Goal: Task Accomplishment & Management: Manage account settings

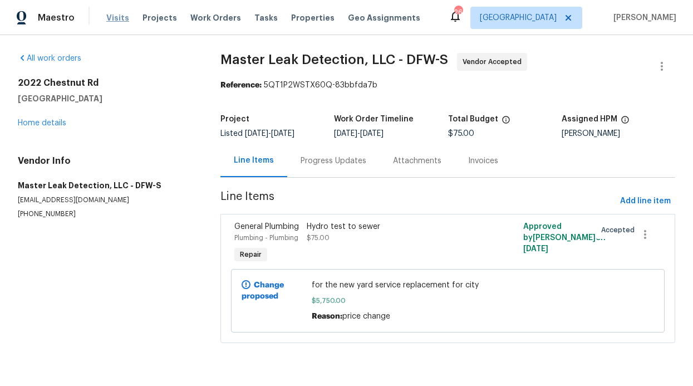
click at [125, 21] on div "Visits Projects Work Orders Tasks Properties Geo Assignments" at bounding box center [269, 18] width 327 height 22
click at [123, 19] on span "Visits" at bounding box center [117, 17] width 23 height 11
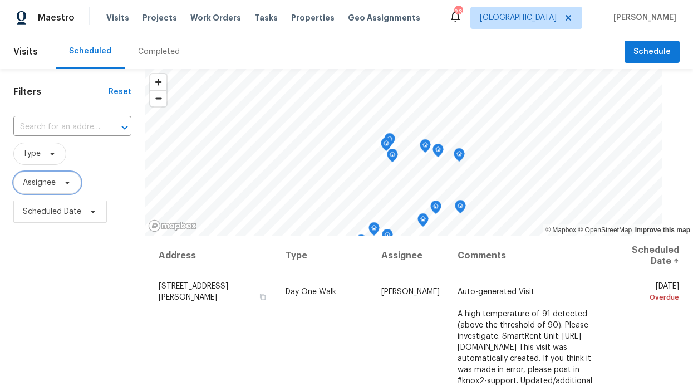
click at [49, 185] on span "Assignee" at bounding box center [39, 182] width 33 height 11
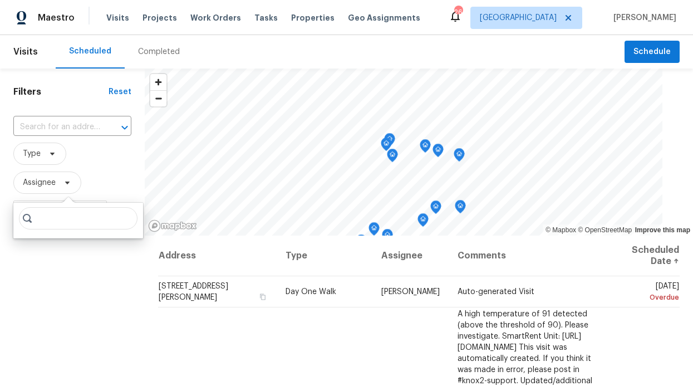
click at [50, 215] on input "search" at bounding box center [78, 218] width 119 height 22
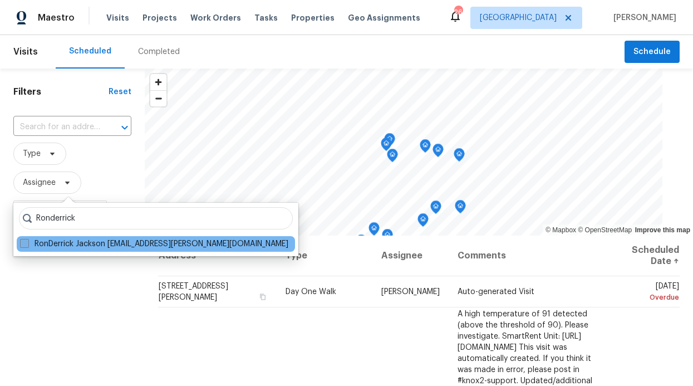
type input "Ronderrick"
click at [56, 245] on label "RonDerrick Jackson ron.jackson@opendoor.com" at bounding box center [154, 243] width 268 height 11
click at [27, 245] on span at bounding box center [24, 243] width 9 height 9
click at [27, 245] on input "RonDerrick Jackson ron.jackson@opendoor.com" at bounding box center [23, 241] width 7 height 7
checkbox input "true"
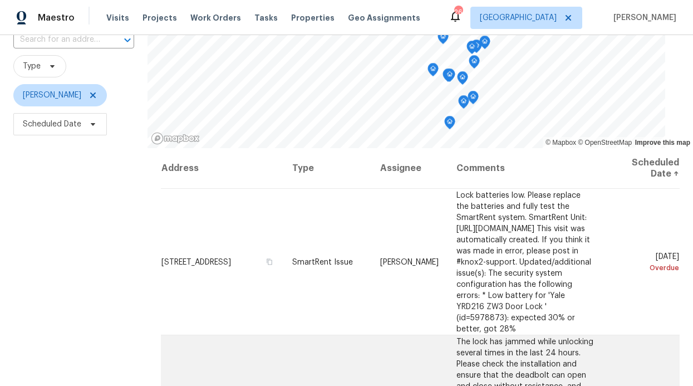
scroll to position [136, 0]
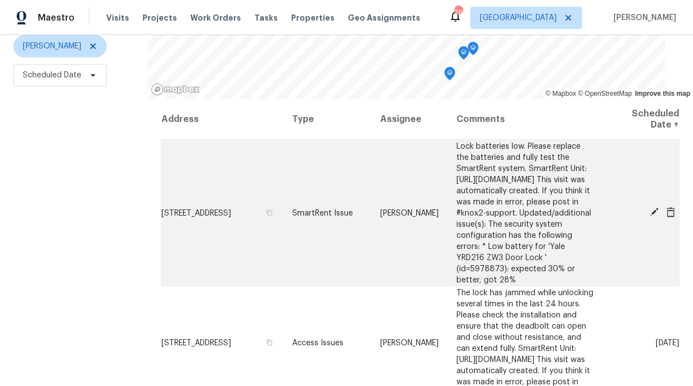
click at [636, 194] on td "Sun, Aug 10 Overdue" at bounding box center [641, 213] width 76 height 146
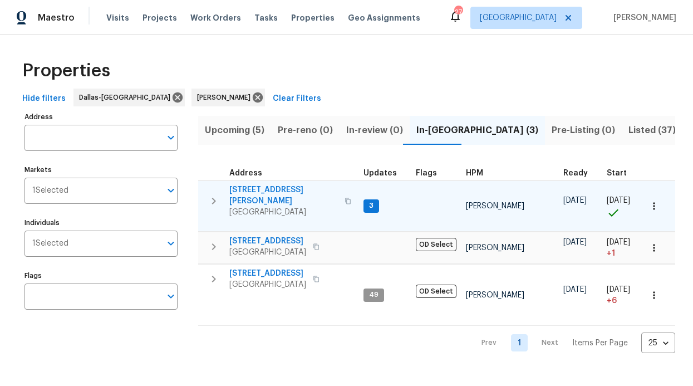
click at [383, 200] on td "3" at bounding box center [385, 205] width 52 height 51
click at [374, 201] on span "3" at bounding box center [371, 205] width 13 height 9
drag, startPoint x: 374, startPoint y: 198, endPoint x: 368, endPoint y: 195, distance: 6.2
click at [373, 201] on span "3" at bounding box center [371, 205] width 13 height 9
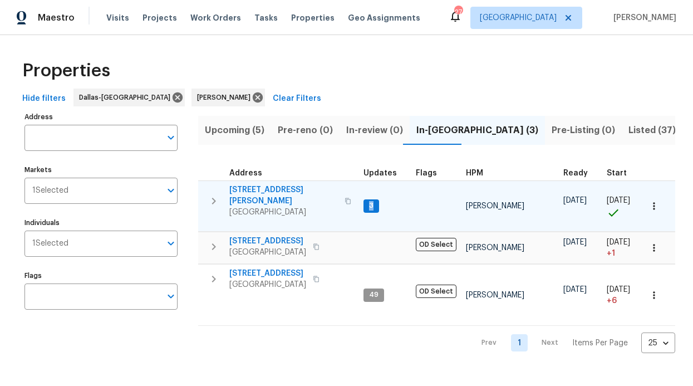
click at [372, 201] on span "3" at bounding box center [371, 205] width 13 height 9
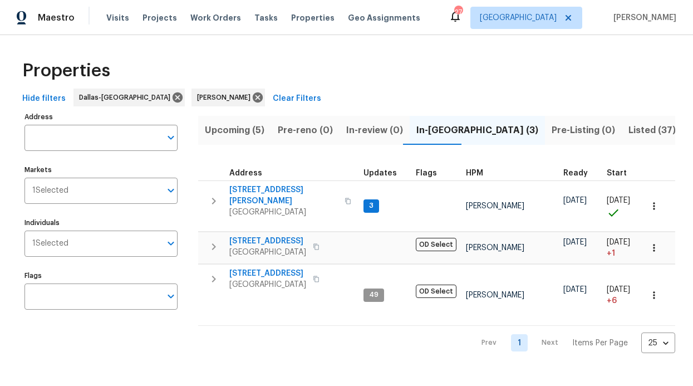
drag, startPoint x: 282, startPoint y: 91, endPoint x: 227, endPoint y: 61, distance: 63.0
click at [227, 61] on div "Properties Hide filters Dallas-Fort Worth RonDerrick Jackson Clear Filters Addr…" at bounding box center [346, 203] width 693 height 336
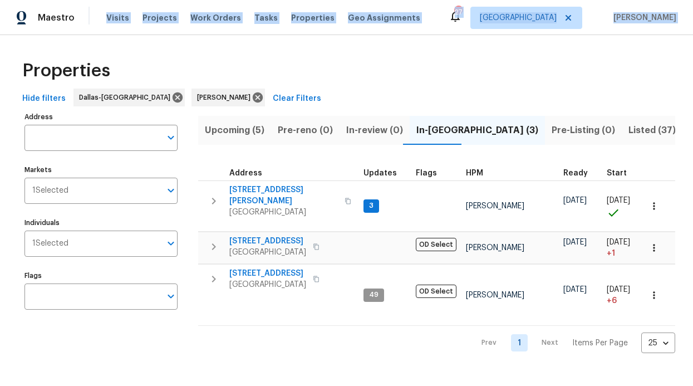
drag, startPoint x: 227, startPoint y: 61, endPoint x: 91, endPoint y: 4, distance: 147.2
click at [91, 4] on div "Maestro Visits Projects Work Orders Tasks Properties Geo Assignments 27 Dallas …" at bounding box center [346, 185] width 693 height 371
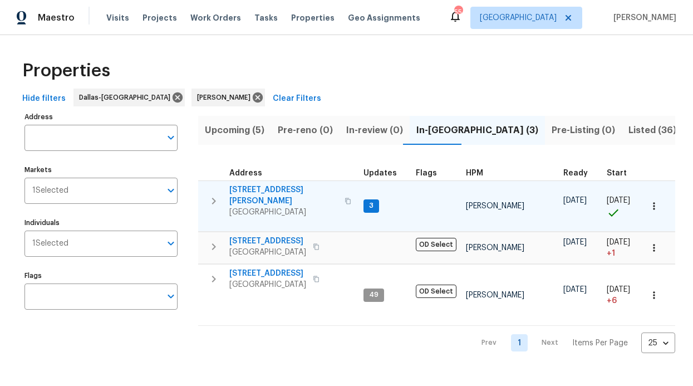
click at [255, 188] on span "[STREET_ADDRESS][PERSON_NAME]" at bounding box center [283, 195] width 109 height 22
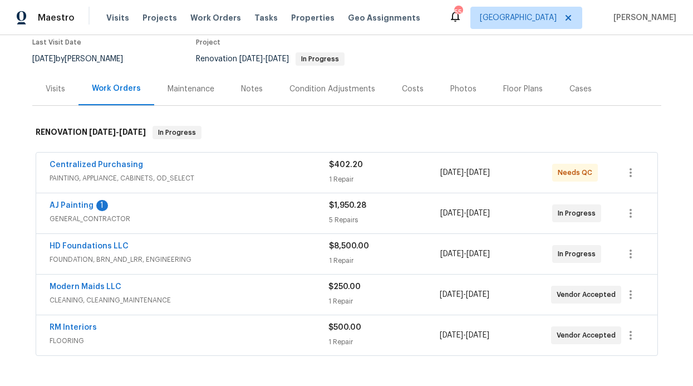
scroll to position [243, 0]
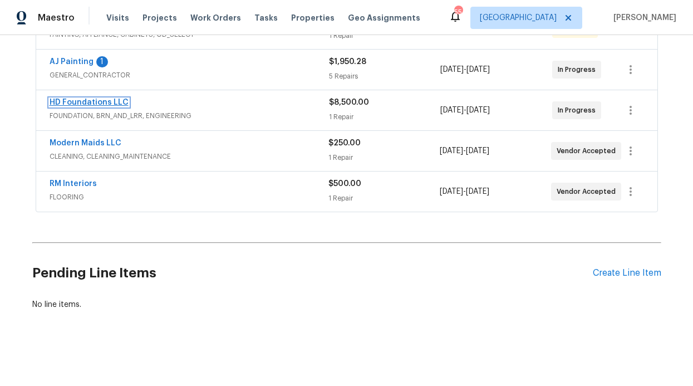
click at [101, 100] on link "HD Foundations LLC" at bounding box center [89, 103] width 79 height 8
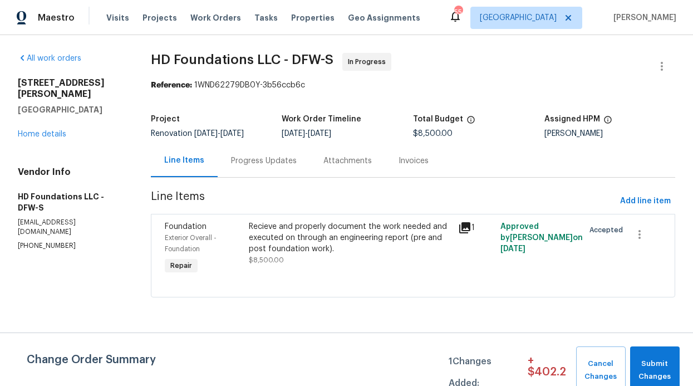
click at [290, 165] on div "Progress Updates" at bounding box center [264, 160] width 92 height 33
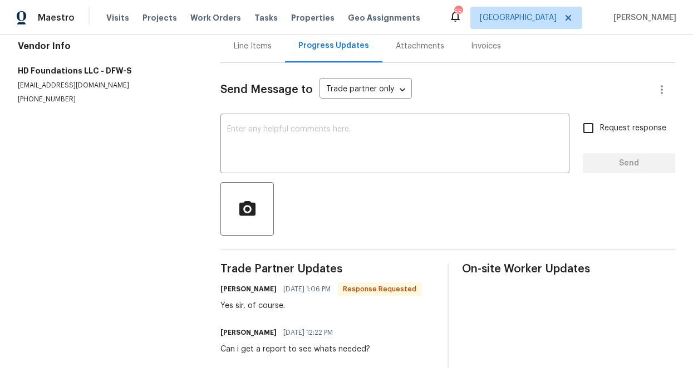
scroll to position [131, 0]
click at [585, 120] on input "Request response" at bounding box center [588, 127] width 23 height 23
checkbox input "true"
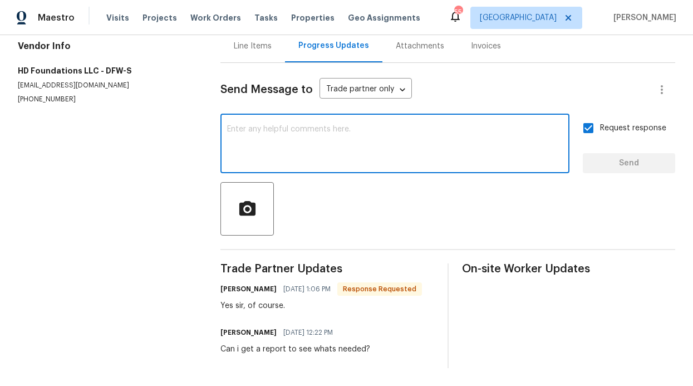
drag, startPoint x: 484, startPoint y: 121, endPoint x: 448, endPoint y: 125, distance: 36.3
click at [484, 125] on textarea at bounding box center [395, 144] width 336 height 39
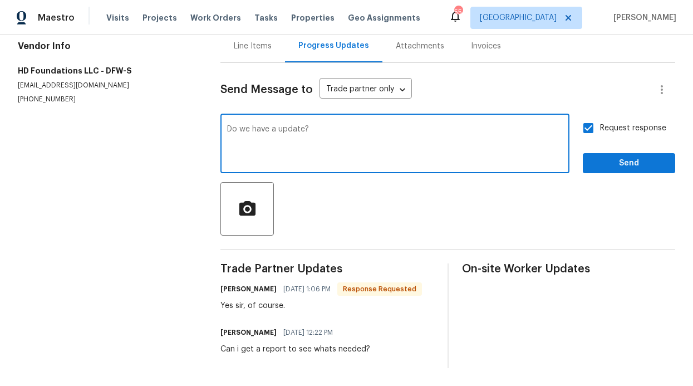
type textarea "Do we have a update?"
click at [611, 159] on span "Send" at bounding box center [629, 163] width 75 height 14
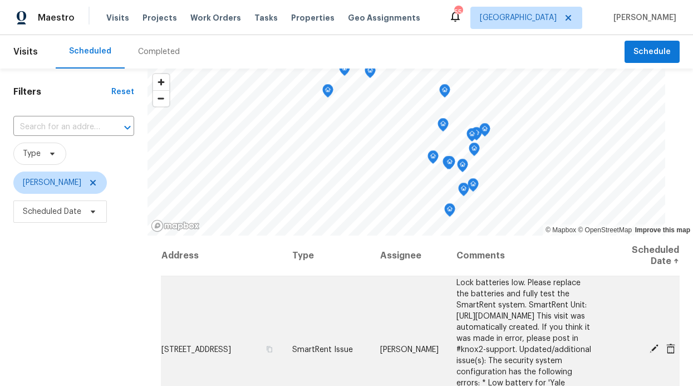
click at [649, 343] on icon at bounding box center [654, 348] width 10 height 10
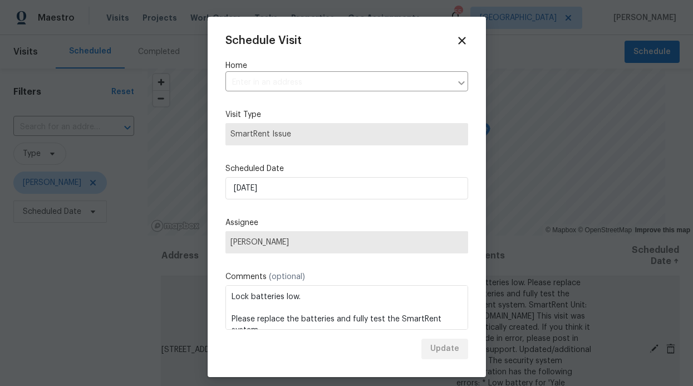
type input "[STREET_ADDRESS]"
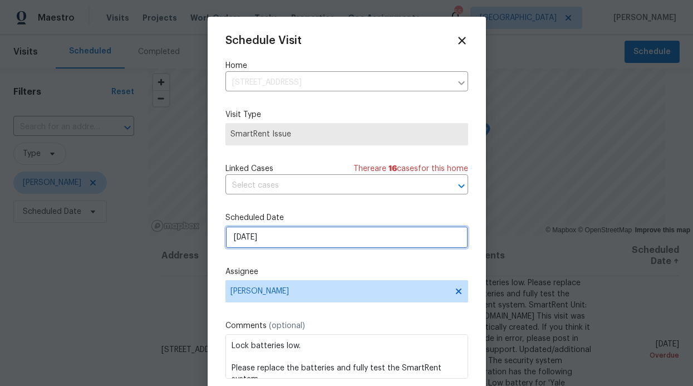
click at [383, 242] on input "[DATE]" at bounding box center [346, 237] width 243 height 22
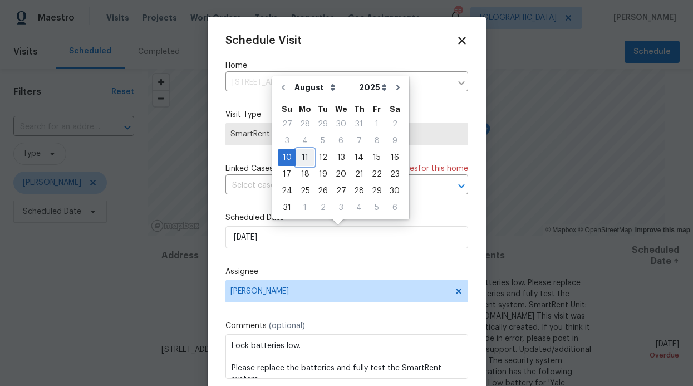
click at [301, 155] on div "11" at bounding box center [305, 158] width 18 height 16
type input "[DATE]"
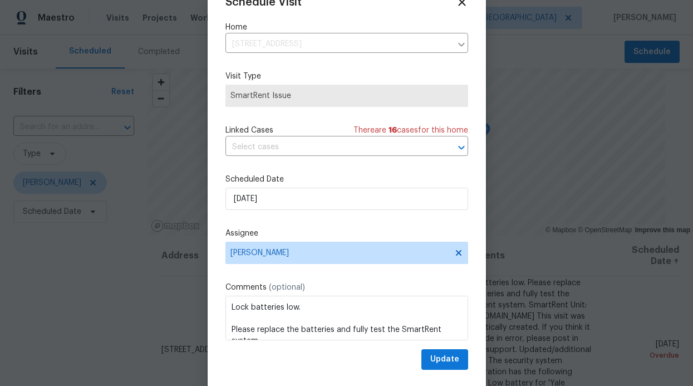
scroll to position [37, 0]
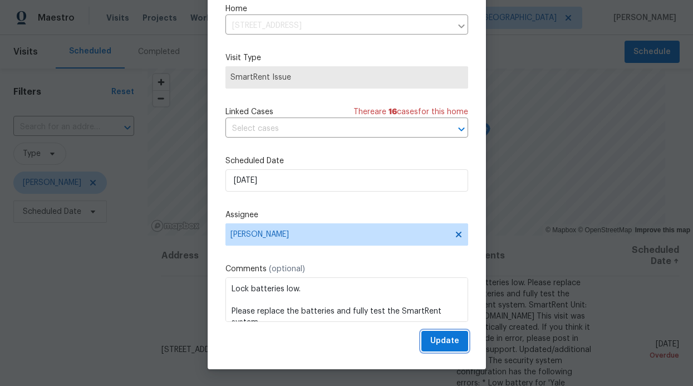
click at [430, 346] on span "Update" at bounding box center [444, 341] width 29 height 14
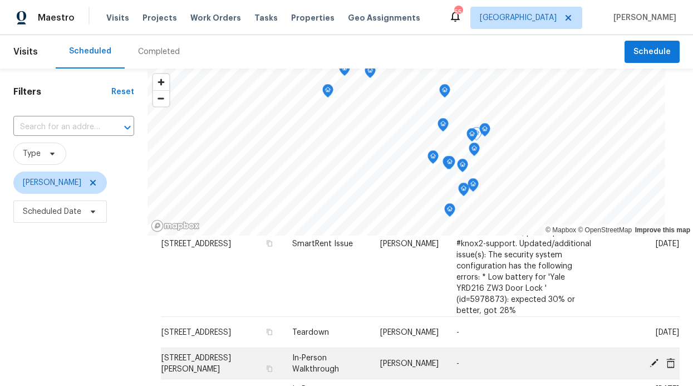
scroll to position [219, 0]
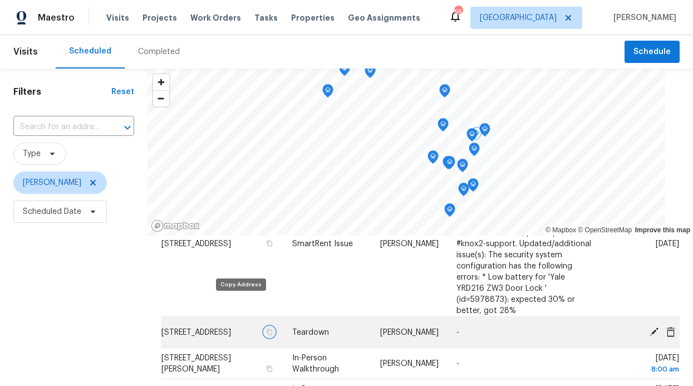
click at [266, 328] on icon "button" at bounding box center [269, 331] width 7 height 7
click at [649, 326] on icon at bounding box center [654, 331] width 10 height 10
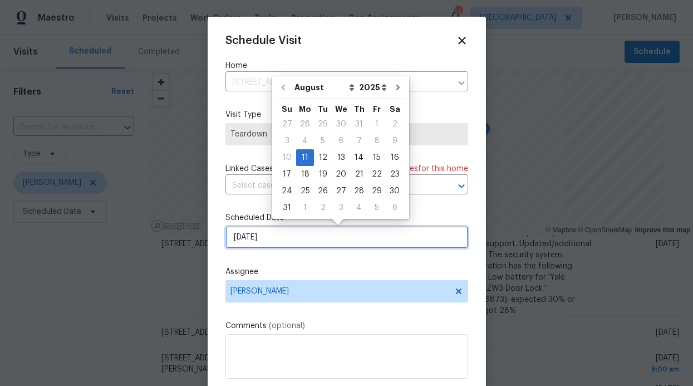
click at [373, 232] on input "[DATE]" at bounding box center [346, 237] width 243 height 22
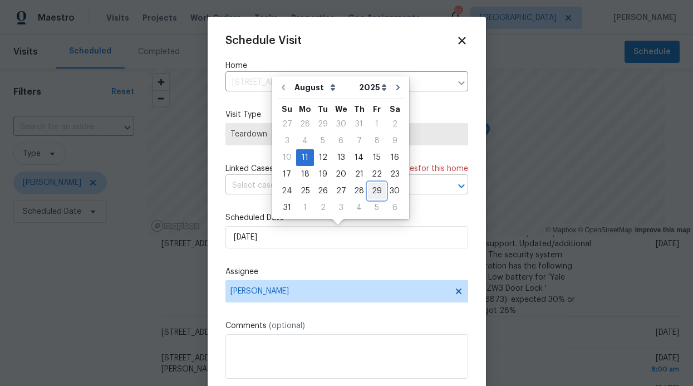
click at [375, 189] on div "29" at bounding box center [377, 191] width 18 height 16
type input "8/29/2025"
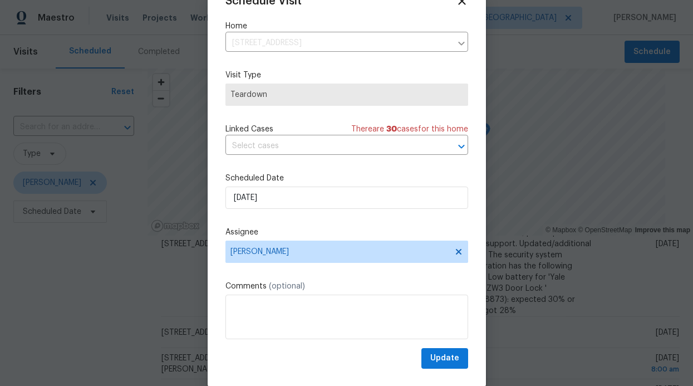
scroll to position [37, 0]
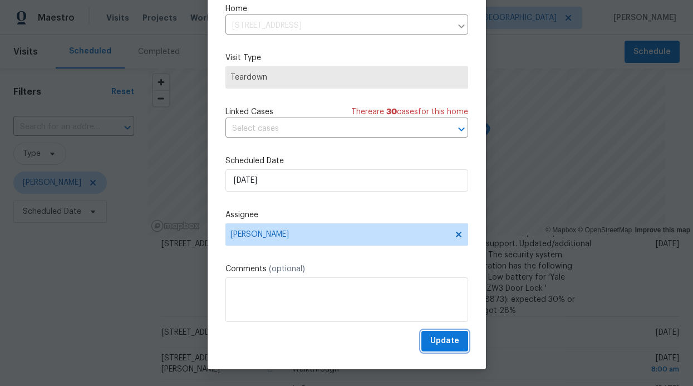
click at [438, 337] on span "Update" at bounding box center [444, 341] width 29 height 14
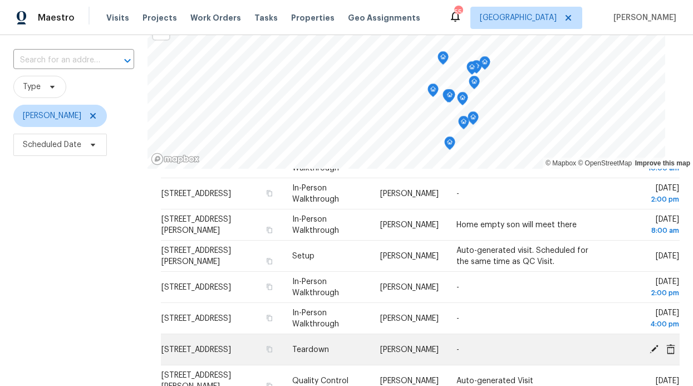
scroll to position [379, 0]
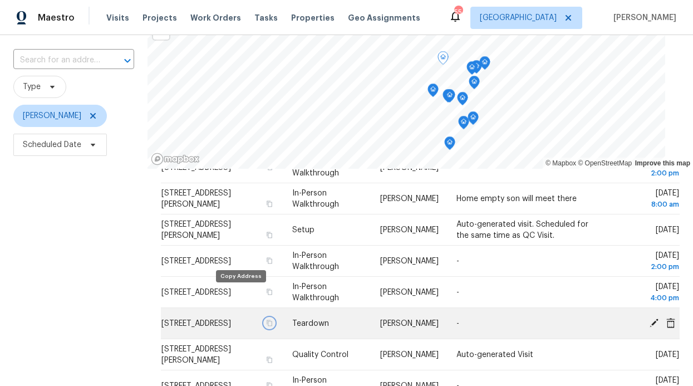
click at [264, 318] on button "button" at bounding box center [269, 323] width 10 height 10
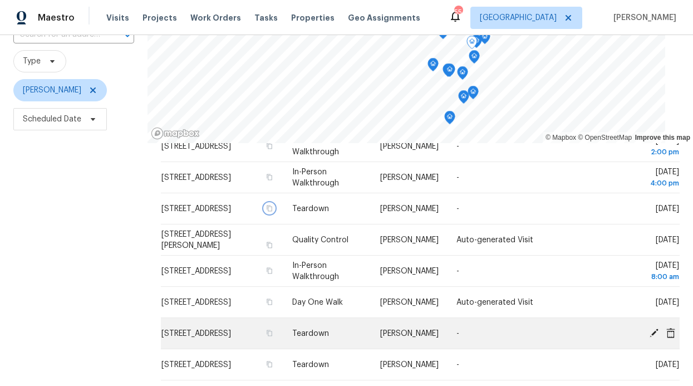
scroll to position [473, 0]
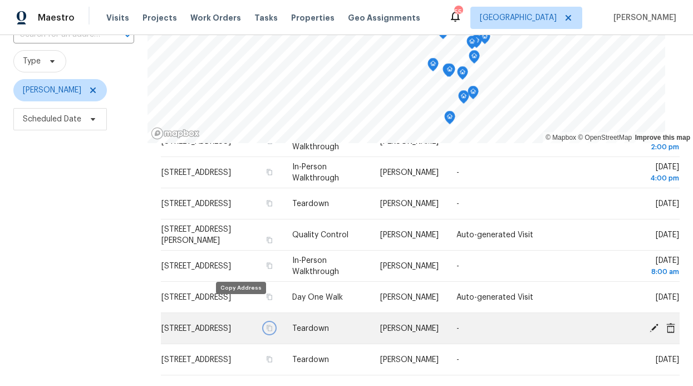
click at [266, 324] on icon "button" at bounding box center [269, 327] width 7 height 7
click at [649, 323] on icon at bounding box center [653, 327] width 9 height 9
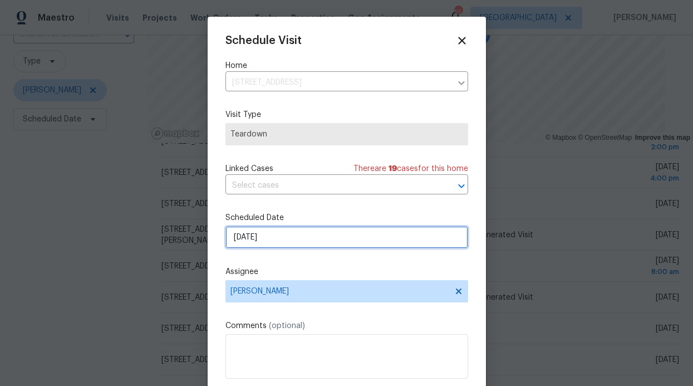
click at [379, 237] on input "8/17/2025" at bounding box center [346, 237] width 243 height 22
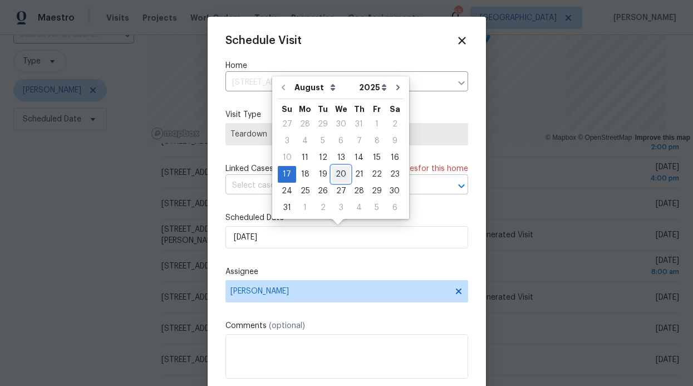
click at [340, 177] on div "20" at bounding box center [341, 174] width 18 height 16
type input "8/20/2025"
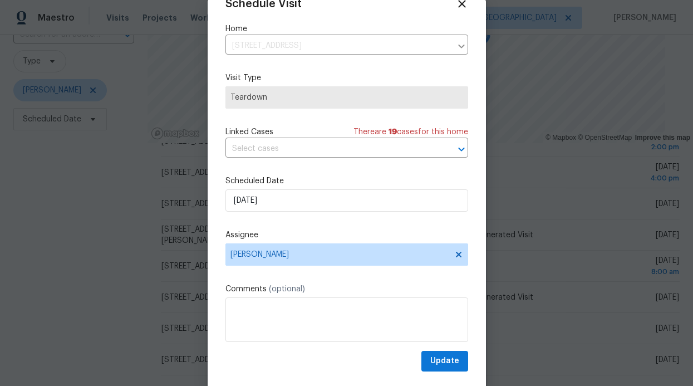
scroll to position [37, 0]
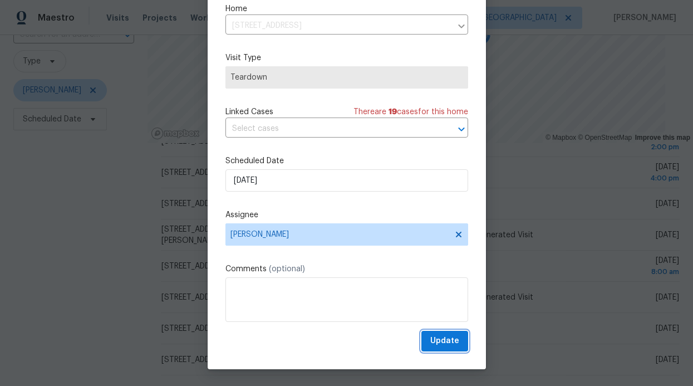
click at [432, 338] on span "Update" at bounding box center [444, 341] width 29 height 14
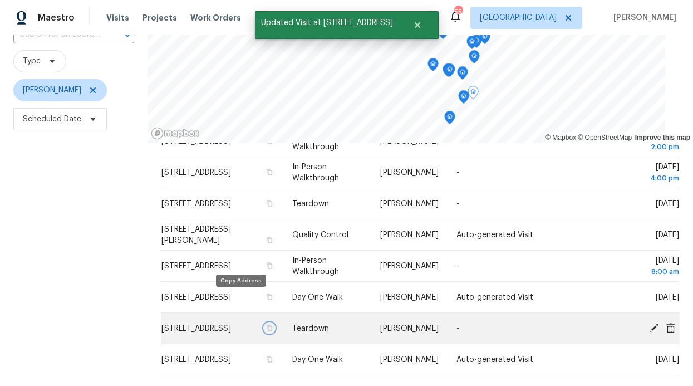
click at [267, 324] on icon "button" at bounding box center [270, 327] width 6 height 6
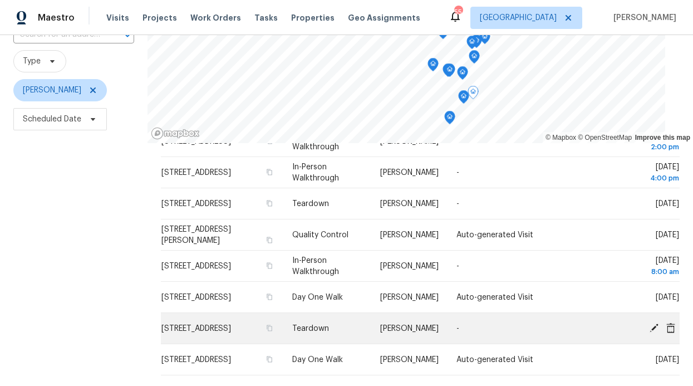
click at [649, 322] on icon at bounding box center [654, 327] width 10 height 10
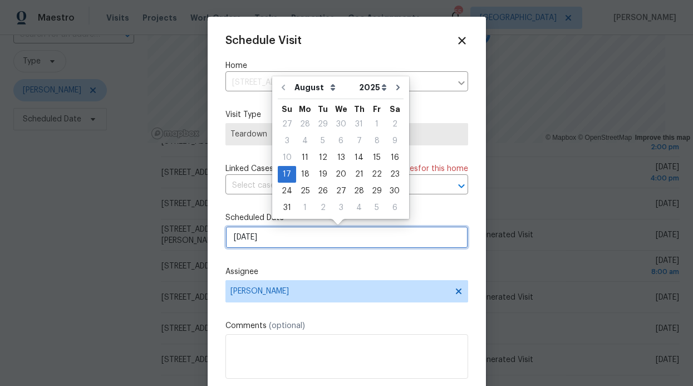
click at [352, 230] on input "8/17/2025" at bounding box center [346, 237] width 243 height 22
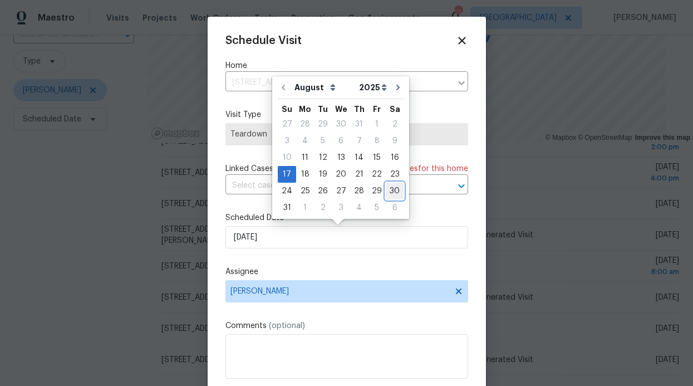
click at [389, 193] on div "30" at bounding box center [395, 191] width 18 height 16
type input "8/30/2025"
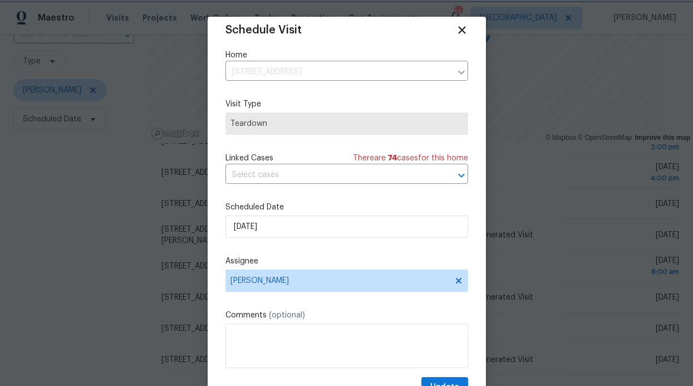
scroll to position [20, 0]
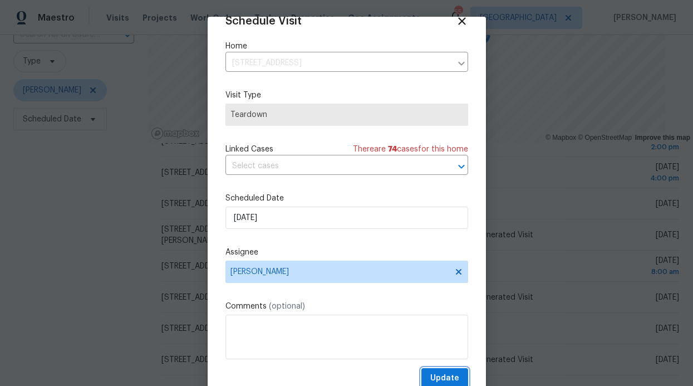
click at [437, 368] on button "Update" at bounding box center [444, 378] width 47 height 21
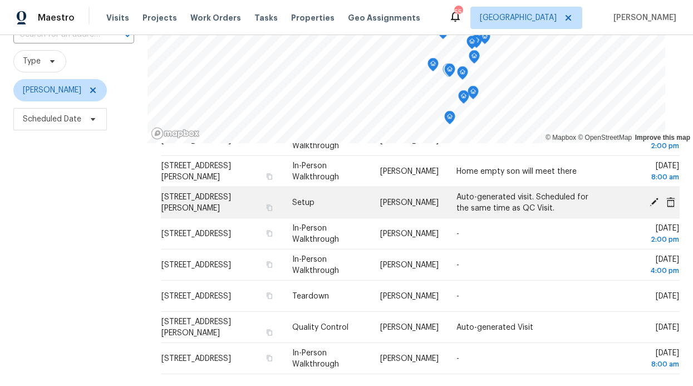
scroll to position [375, 0]
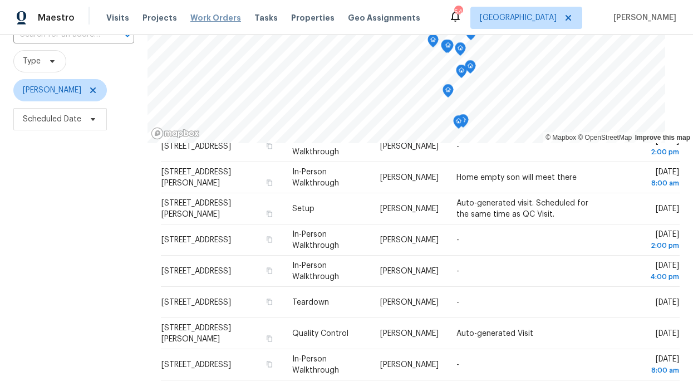
click at [216, 10] on div "Visits Projects Work Orders Tasks Properties Geo Assignments" at bounding box center [269, 18] width 327 height 22
click at [214, 16] on span "Work Orders" at bounding box center [215, 17] width 51 height 11
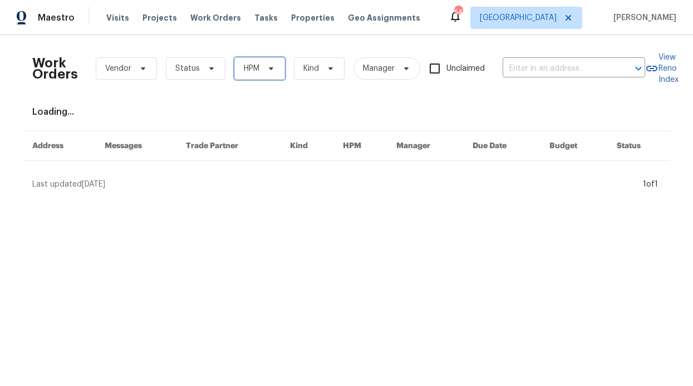
click at [253, 68] on span "HPM" at bounding box center [252, 68] width 16 height 11
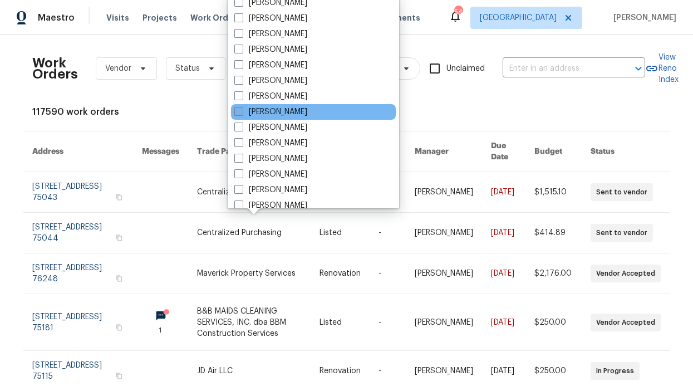
scroll to position [536, 0]
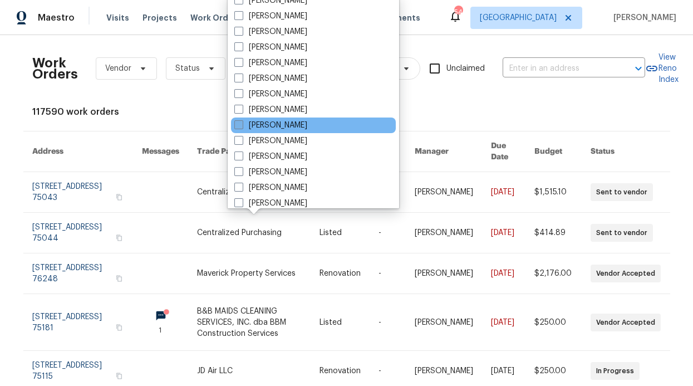
click at [257, 121] on label "[PERSON_NAME]" at bounding box center [270, 125] width 73 height 11
click at [242, 121] on input "[PERSON_NAME]" at bounding box center [237, 123] width 7 height 7
checkbox input "true"
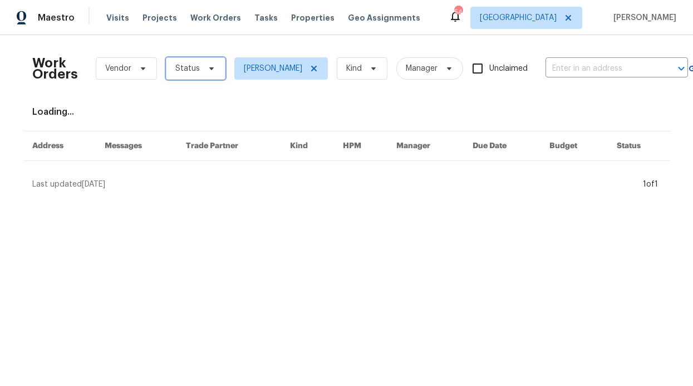
click at [184, 60] on span "Status" at bounding box center [196, 68] width 60 height 22
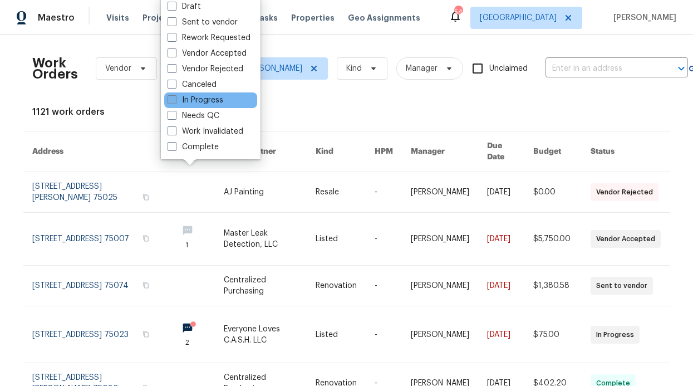
click at [204, 100] on label "In Progress" at bounding box center [196, 100] width 56 height 11
click at [175, 100] on input "In Progress" at bounding box center [171, 98] width 7 height 7
checkbox input "true"
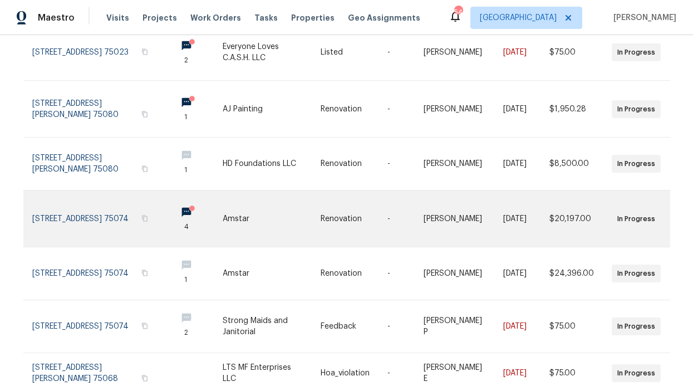
scroll to position [157, 0]
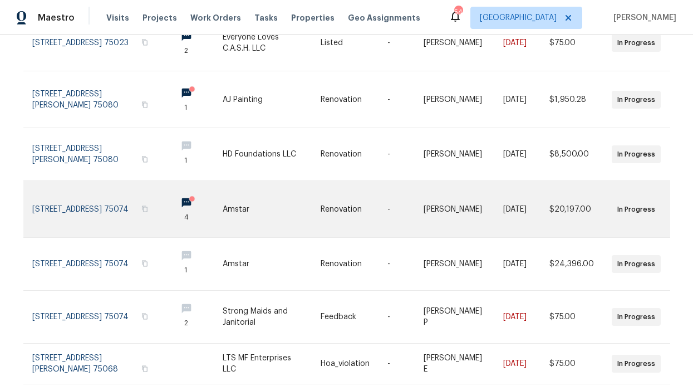
click at [186, 191] on link at bounding box center [195, 209] width 55 height 56
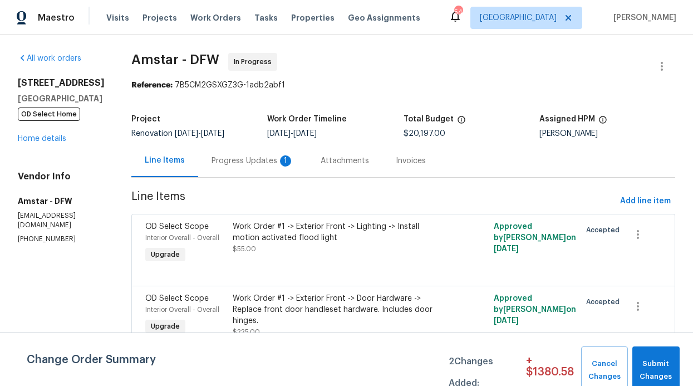
click at [321, 166] on div "Attachments" at bounding box center [345, 160] width 48 height 11
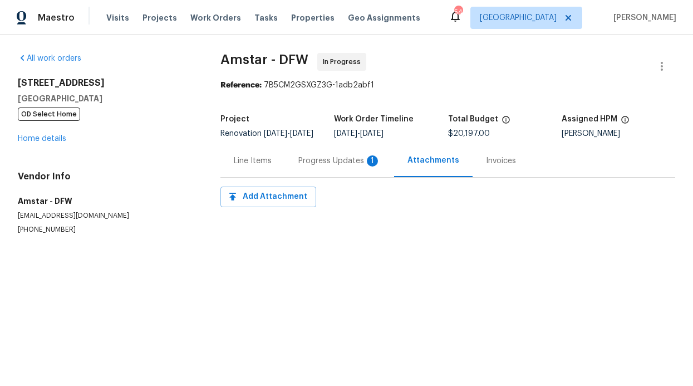
click at [314, 166] on div "Progress Updates 1" at bounding box center [339, 160] width 82 height 11
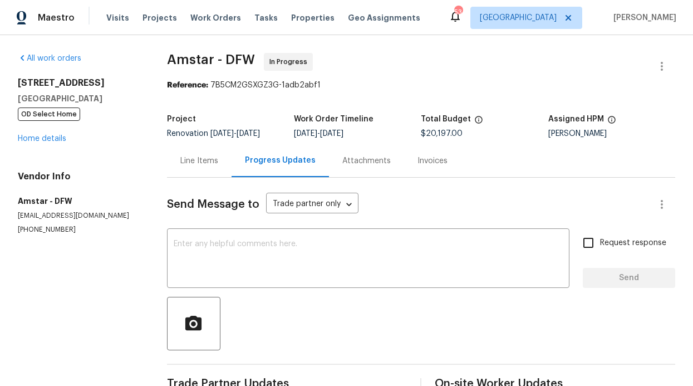
click at [577, 243] on input "Request response" at bounding box center [588, 242] width 23 height 23
checkbox input "true"
click at [495, 238] on div "x ​" at bounding box center [368, 259] width 402 height 57
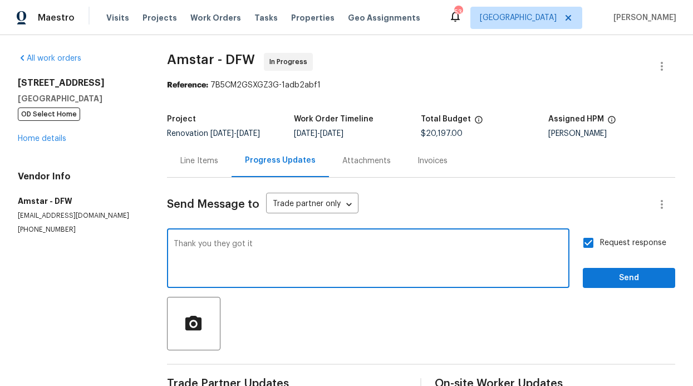
type textarea "Thank you they got it"
click at [597, 279] on span "Send" at bounding box center [629, 278] width 75 height 14
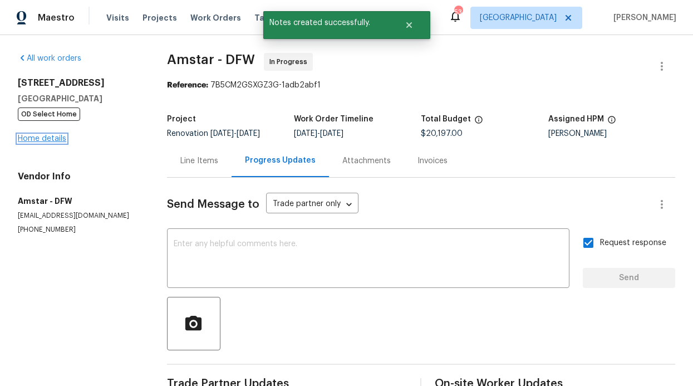
click at [54, 137] on link "Home details" at bounding box center [42, 139] width 48 height 8
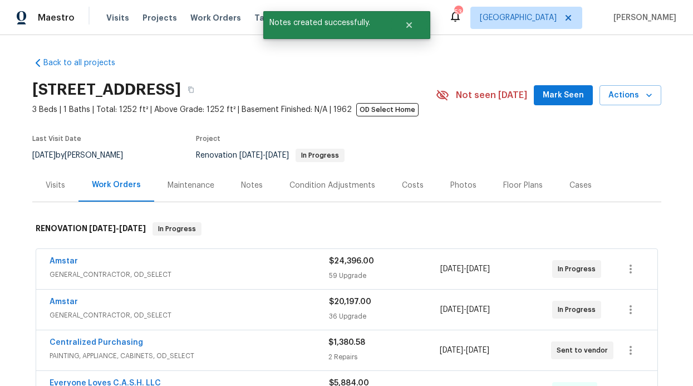
click at [548, 101] on span "Mark Seen" at bounding box center [563, 95] width 41 height 14
click at [207, 181] on div "Maintenance" at bounding box center [191, 185] width 47 height 11
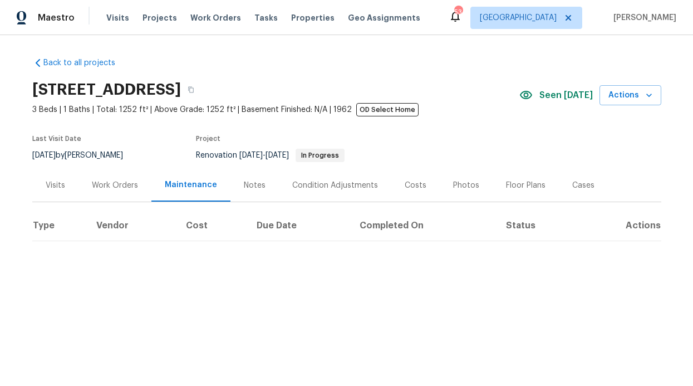
click at [164, 59] on div "Back to all projects 2813 E 15th St, Plano, TX 75074 3 Beds | 1 Baths | Total: …" at bounding box center [346, 144] width 629 height 193
click at [196, 20] on span "Work Orders" at bounding box center [215, 17] width 51 height 11
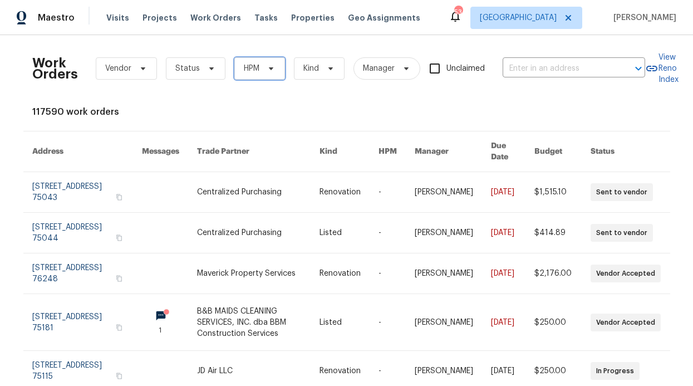
click at [259, 73] on span "HPM" at bounding box center [259, 68] width 51 height 22
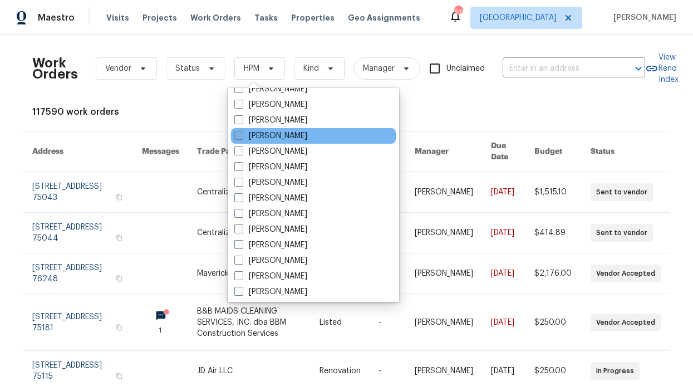
scroll to position [619, 0]
click at [288, 138] on label "[PERSON_NAME]" at bounding box center [270, 135] width 73 height 11
click at [242, 137] on input "[PERSON_NAME]" at bounding box center [237, 133] width 7 height 7
checkbox input "true"
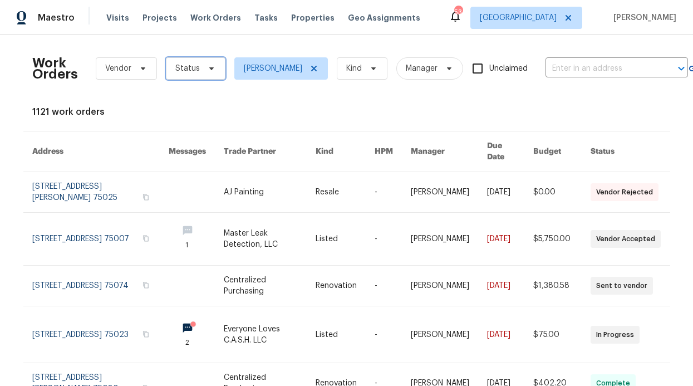
click at [185, 58] on span "Status" at bounding box center [196, 68] width 60 height 22
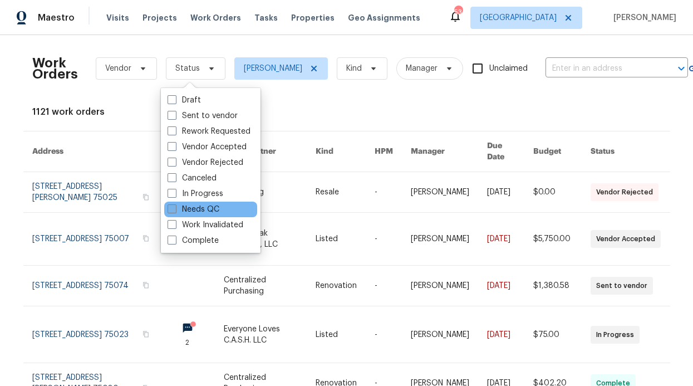
click at [203, 206] on label "Needs QC" at bounding box center [194, 209] width 52 height 11
click at [175, 206] on input "Needs QC" at bounding box center [171, 207] width 7 height 7
checkbox input "true"
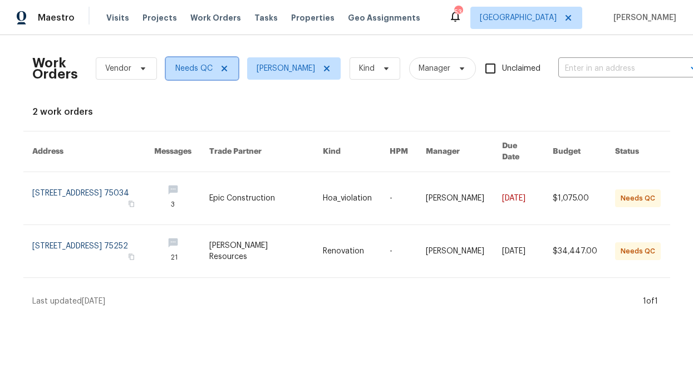
click at [226, 62] on span "Needs QC" at bounding box center [202, 68] width 72 height 22
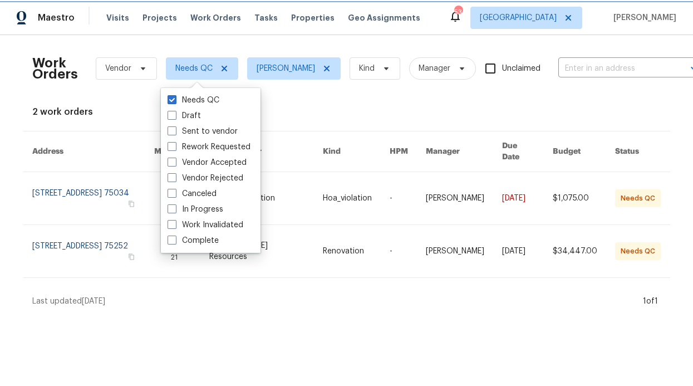
click at [223, 65] on icon at bounding box center [224, 68] width 9 height 9
checkbox input "false"
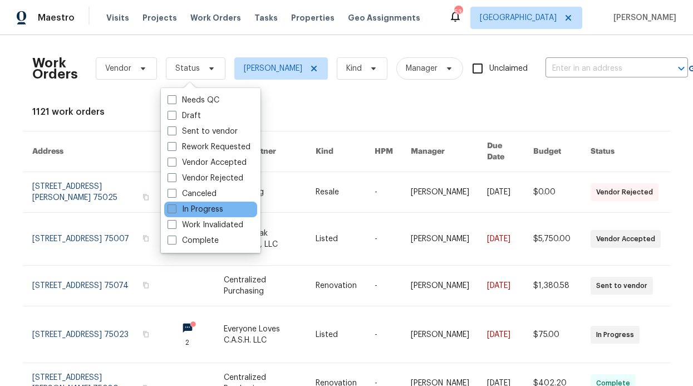
click at [171, 210] on span at bounding box center [172, 208] width 9 height 9
click at [171, 210] on input "In Progress" at bounding box center [171, 207] width 7 height 7
checkbox input "true"
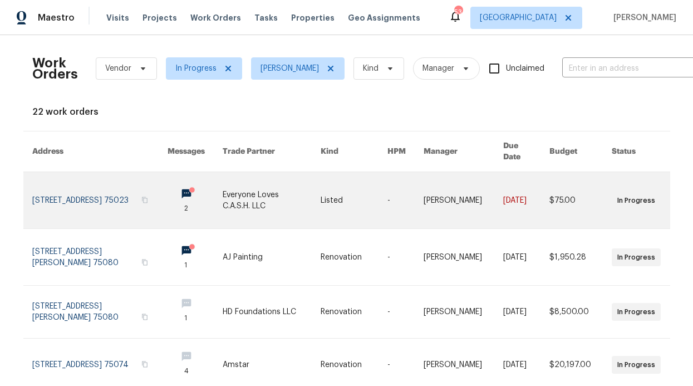
click at [180, 179] on link at bounding box center [195, 200] width 55 height 56
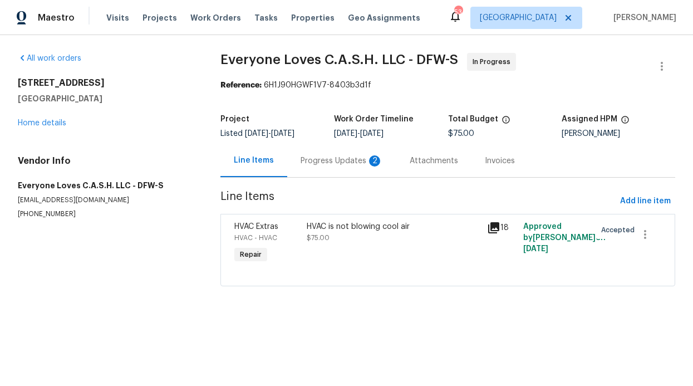
click at [331, 171] on div "Progress Updates 2" at bounding box center [341, 160] width 109 height 33
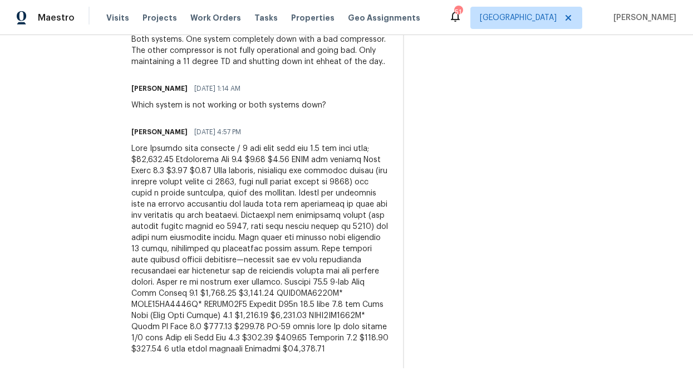
scroll to position [416, 0]
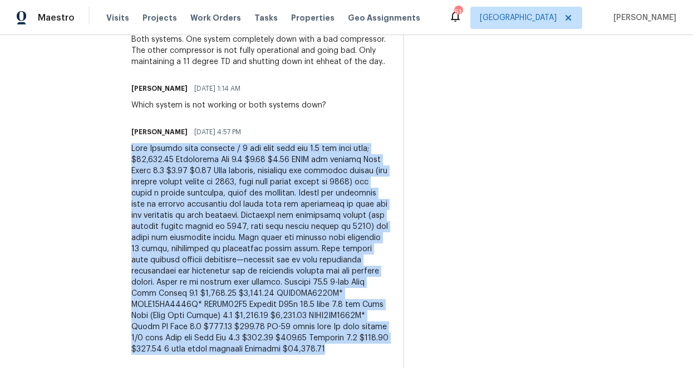
drag, startPoint x: 151, startPoint y: 125, endPoint x: 356, endPoint y: 348, distance: 302.1
click at [356, 348] on div at bounding box center [260, 248] width 258 height 211
copy div "Both Systems need replaced / 2 ton heat pump and 2.5 ton heat pump; $10,973.00 …"
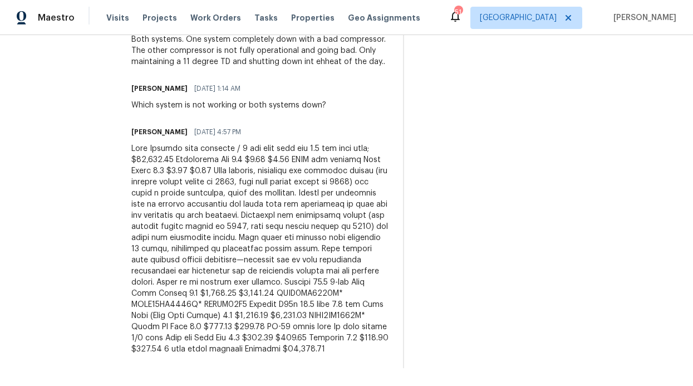
click at [148, 200] on div "All work orders 3808 Suffolk Ln Plano, TX 75023 Home details Vendor Info Everyo…" at bounding box center [346, 19] width 693 height 731
drag, startPoint x: 193, startPoint y: 347, endPoint x: 147, endPoint y: 346, distance: 45.6
click at [147, 346] on div "All work orders 3808 Suffolk Ln Plano, TX 75023 Home details Vendor Info Everyo…" at bounding box center [346, 19] width 693 height 731
copy div "$10,973.00"
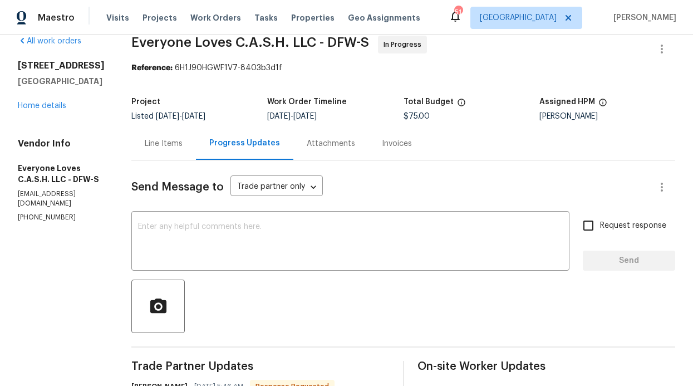
scroll to position [0, 0]
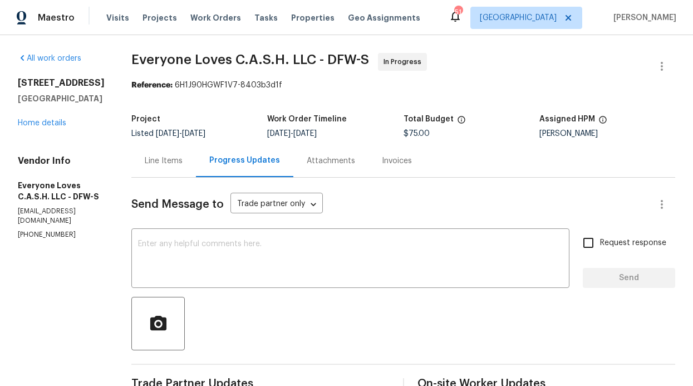
click at [177, 165] on div "Line Items" at bounding box center [164, 160] width 38 height 11
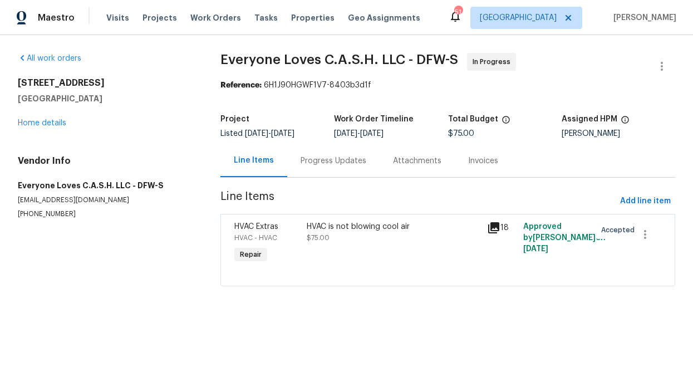
click at [351, 239] on div "HVAC is not blowing cool air $75.00" at bounding box center [394, 232] width 174 height 22
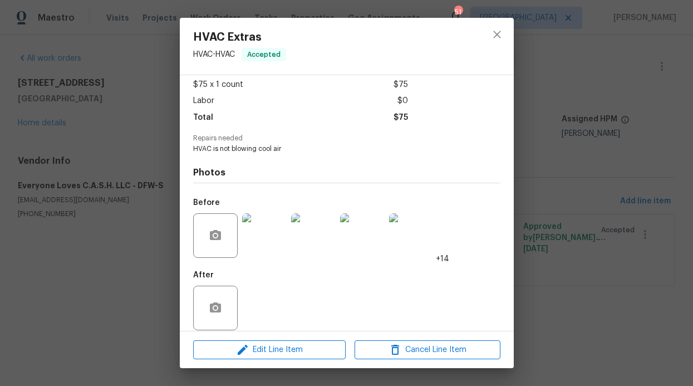
scroll to position [71, 0]
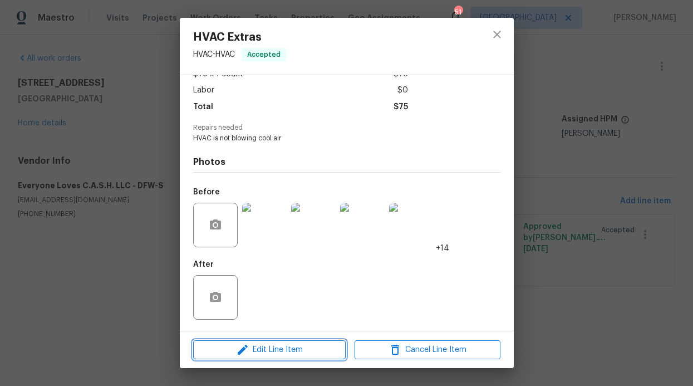
click at [268, 342] on button "Edit Line Item" at bounding box center [269, 349] width 152 height 19
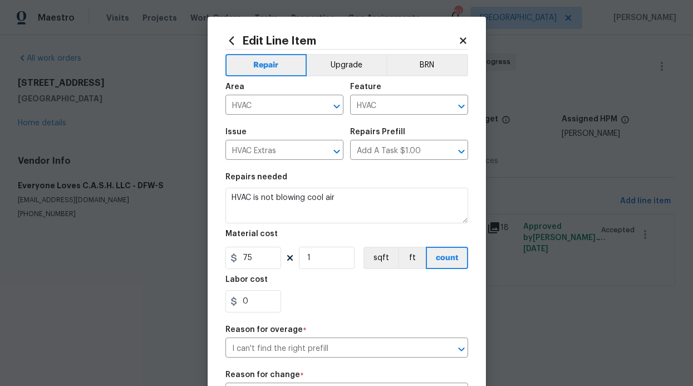
scroll to position [83, 0]
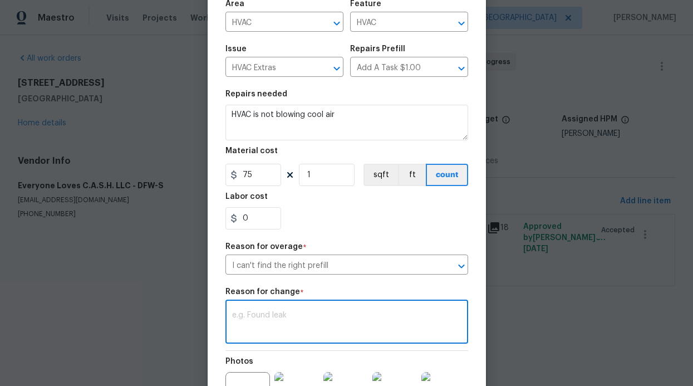
paste textarea "$10,973.00"
type textarea "$10,973.00"
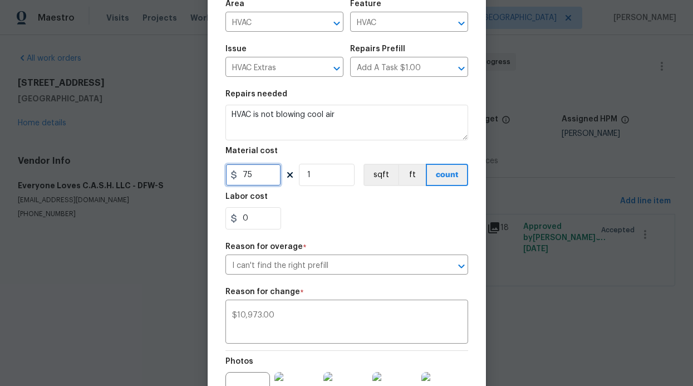
click at [264, 182] on input "75" at bounding box center [253, 175] width 56 height 22
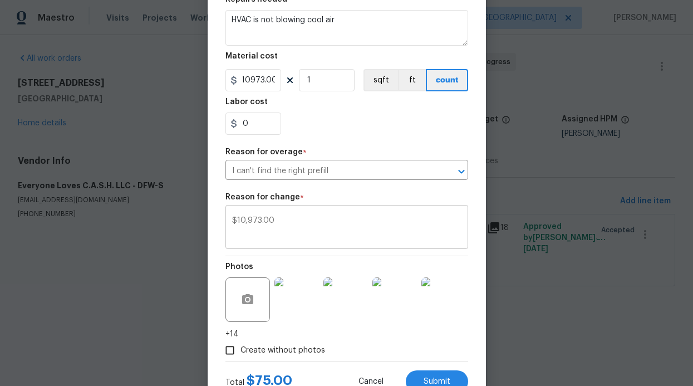
type input "10973"
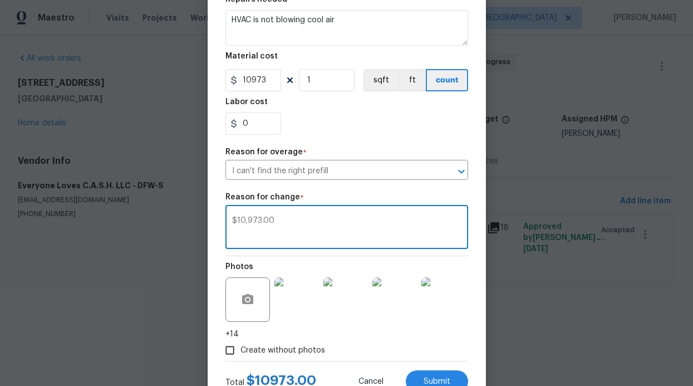
scroll to position [0, 0]
drag, startPoint x: 277, startPoint y: 221, endPoint x: 228, endPoint y: 212, distance: 50.4
click at [228, 212] on div "$10,973.00 x ​" at bounding box center [346, 228] width 243 height 41
paste textarea "Both Systems need replaced / 2 ton heat pump and 2.5 ton heat pump; HVAC not co…"
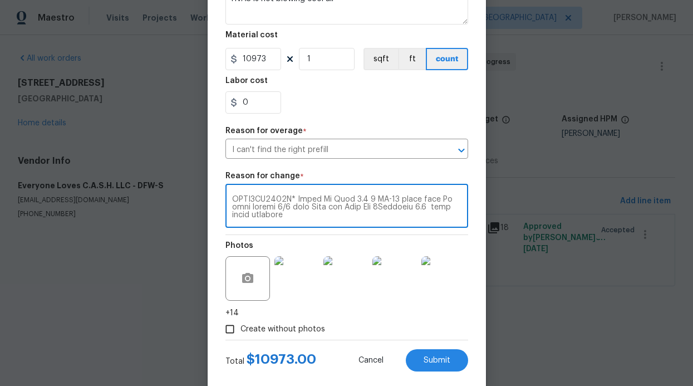
scroll to position [219, 0]
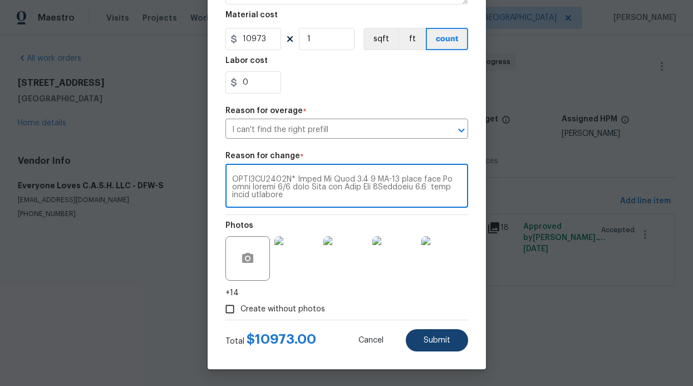
type textarea "Both Systems need replaced / 2 ton heat pump and 2.5 ton heat pump; HVAC not co…"
click at [437, 347] on button "Submit" at bounding box center [437, 340] width 62 height 22
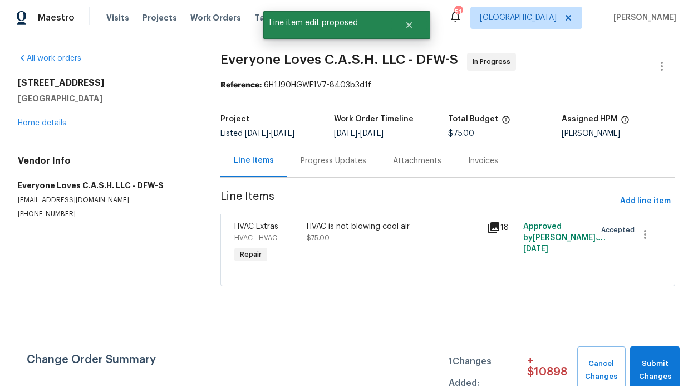
scroll to position [0, 0]
click at [352, 159] on div "Progress Updates" at bounding box center [334, 160] width 66 height 11
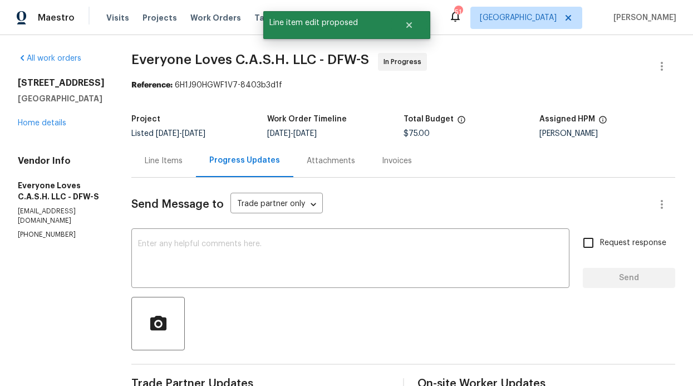
click at [51, 128] on div "3808 Suffolk Ln Plano, TX 75023 Home details" at bounding box center [61, 102] width 87 height 51
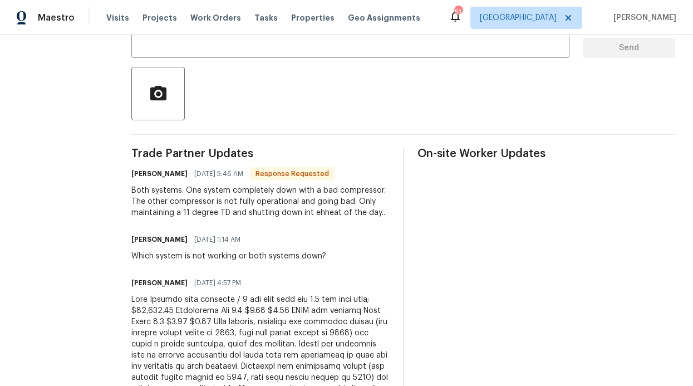
scroll to position [250, 0]
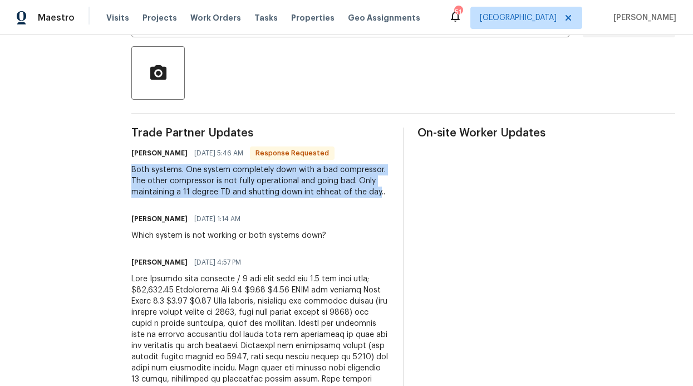
drag, startPoint x: 150, startPoint y: 170, endPoint x: 214, endPoint y: 203, distance: 72.7
click at [215, 204] on div "All work orders 3808 Suffolk Ln Plano, TX 75023 Home details Vendor Info Everyo…" at bounding box center [346, 150] width 693 height 731
copy div "Both systems. One system completely down with a bad compressor. The other compr…"
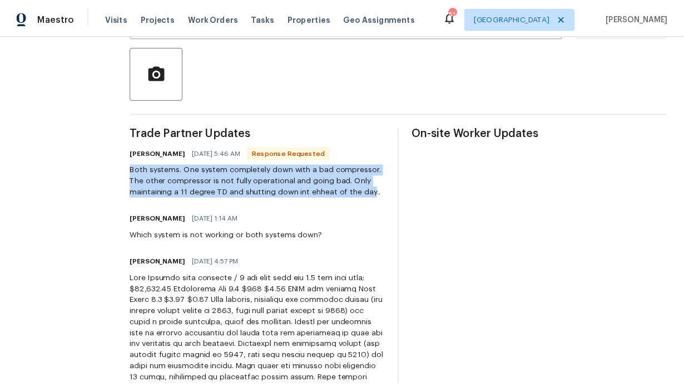
scroll to position [0, 0]
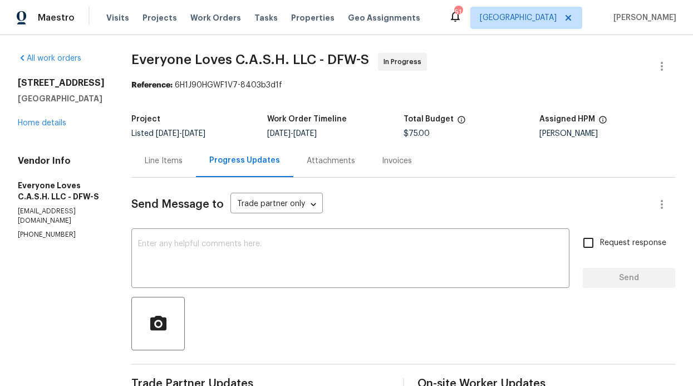
click at [183, 162] on div "Line Items" at bounding box center [164, 160] width 38 height 11
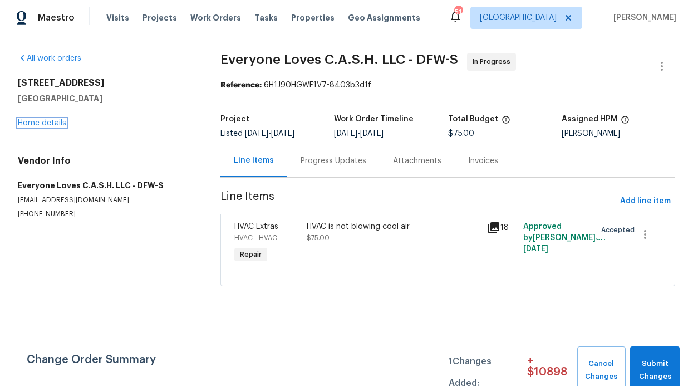
click at [56, 122] on link "Home details" at bounding box center [42, 123] width 48 height 8
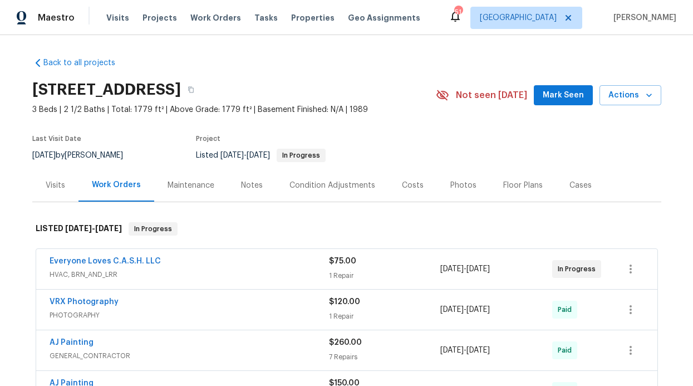
click at [235, 184] on div "Notes" at bounding box center [252, 185] width 48 height 33
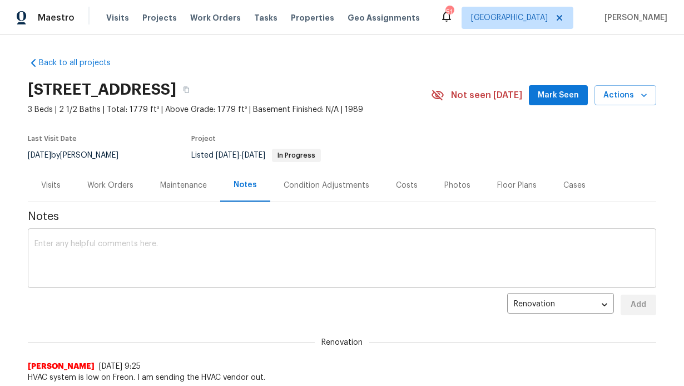
click at [179, 240] on textarea at bounding box center [342, 259] width 615 height 39
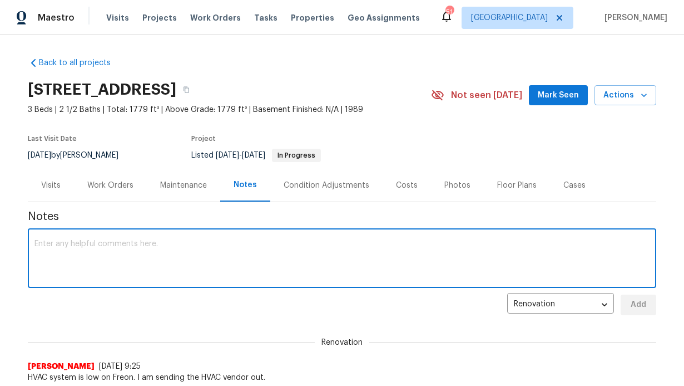
scroll to position [2, 0]
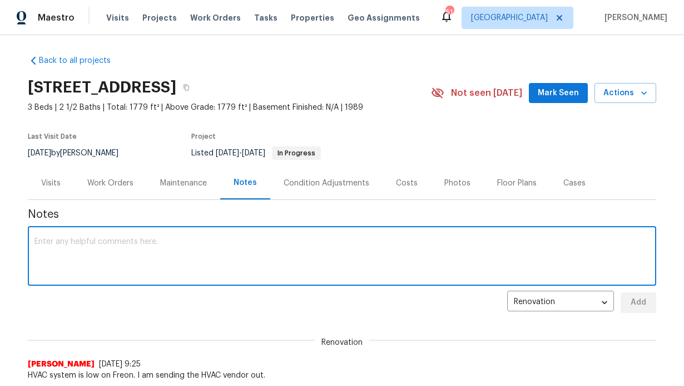
paste textarea "Both systems. One system completely down with a bad compressor. The other compr…"
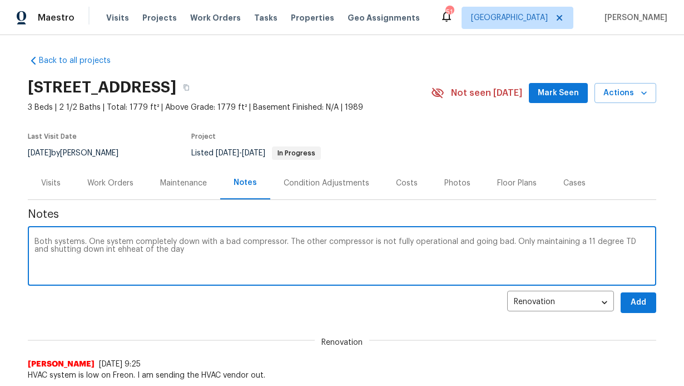
type textarea "Both systems. One system completely down with a bad compressor. The other compr…"
click at [628, 312] on button "Add" at bounding box center [639, 302] width 36 height 21
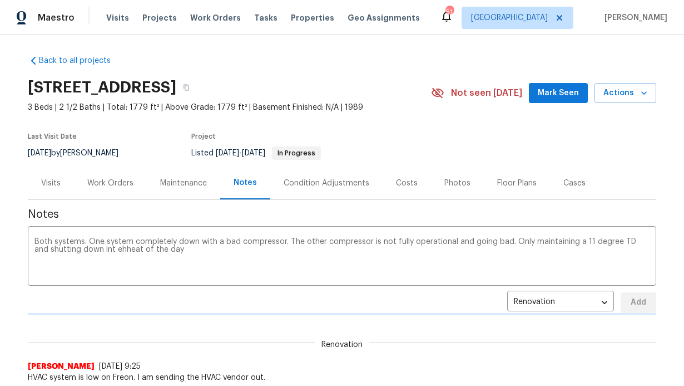
click at [631, 302] on div "Renovation 85255a0e-1624-4d8b-a23c-c1bdf1b90484 ​ Add" at bounding box center [342, 302] width 629 height 21
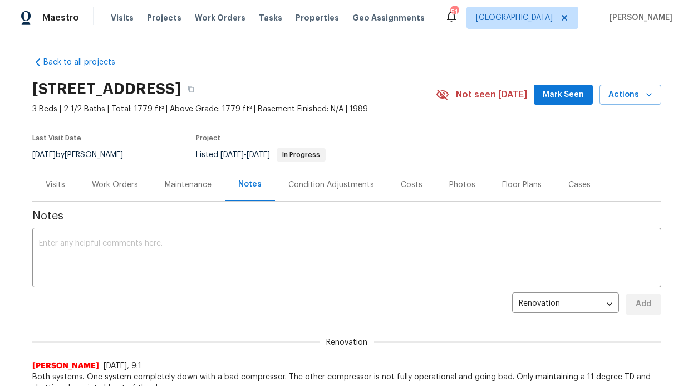
scroll to position [0, 0]
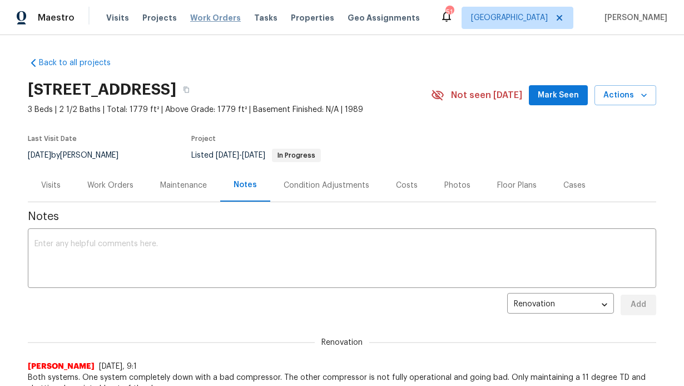
click at [210, 18] on span "Work Orders" at bounding box center [215, 17] width 51 height 11
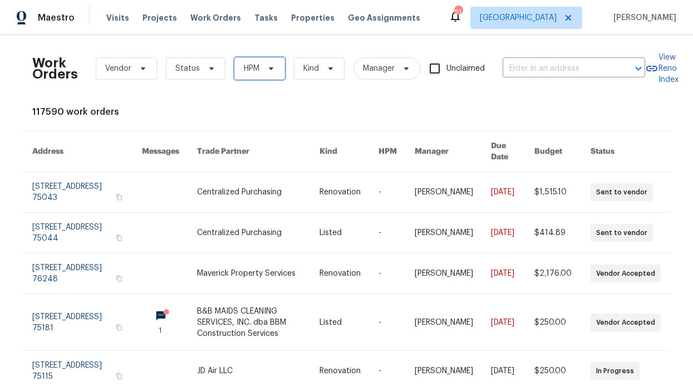
click at [250, 61] on span "HPM" at bounding box center [259, 68] width 51 height 22
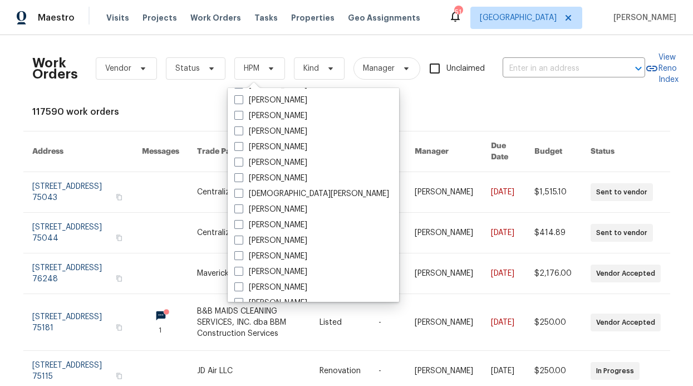
scroll to position [621, 0]
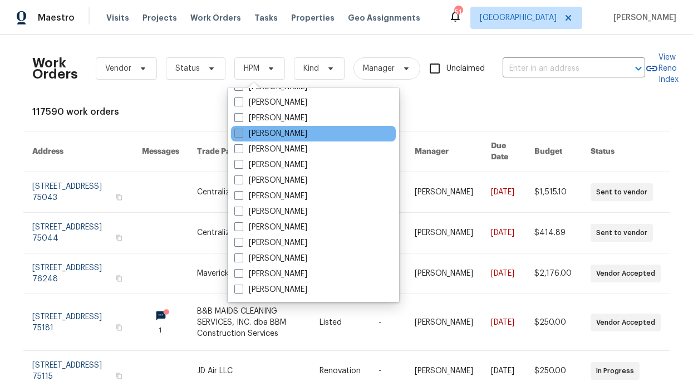
click at [266, 132] on label "[PERSON_NAME]" at bounding box center [270, 133] width 73 height 11
click at [242, 132] on input "[PERSON_NAME]" at bounding box center [237, 131] width 7 height 7
checkbox input "true"
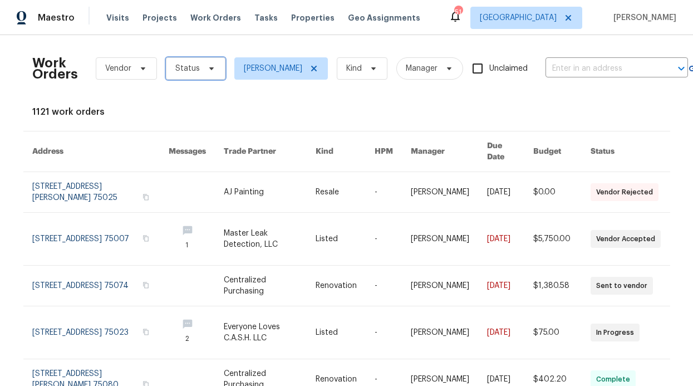
click at [194, 58] on span "Status" at bounding box center [196, 68] width 60 height 22
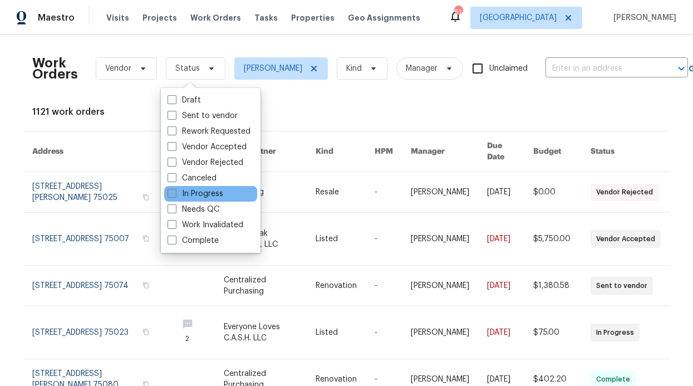
click at [196, 195] on label "In Progress" at bounding box center [196, 193] width 56 height 11
click at [175, 195] on input "In Progress" at bounding box center [171, 191] width 7 height 7
checkbox input "true"
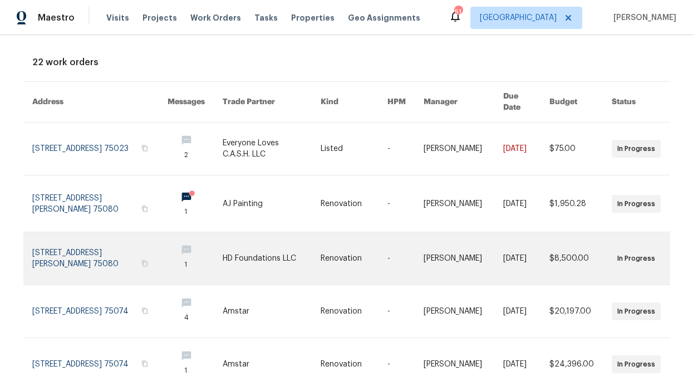
scroll to position [109, 0]
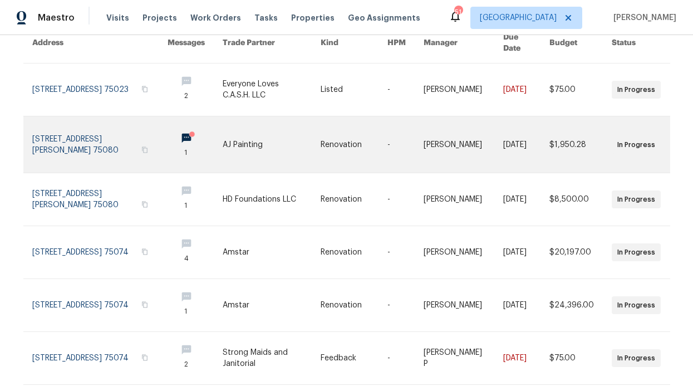
click at [182, 130] on link at bounding box center [195, 144] width 55 height 56
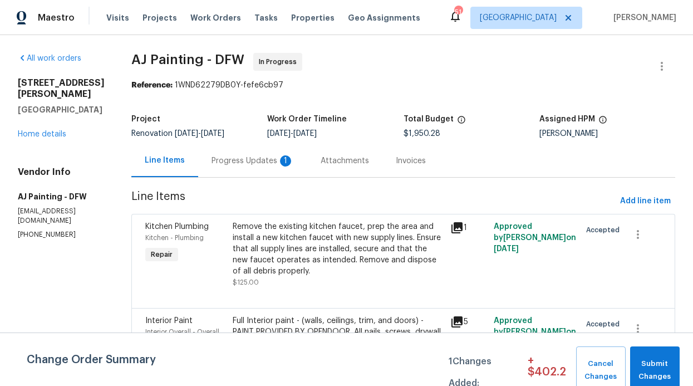
click at [302, 165] on div "Progress Updates 1" at bounding box center [252, 160] width 109 height 33
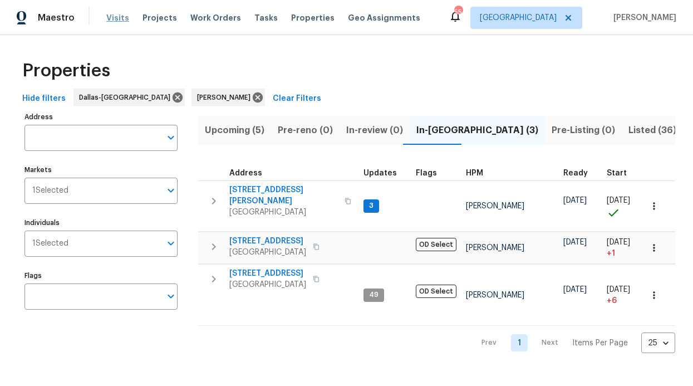
click at [110, 18] on span "Visits" at bounding box center [117, 17] width 23 height 11
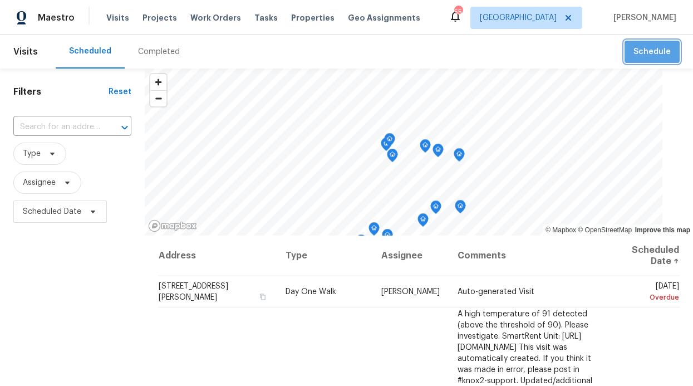
click at [661, 49] on span "Schedule" at bounding box center [651, 52] width 37 height 14
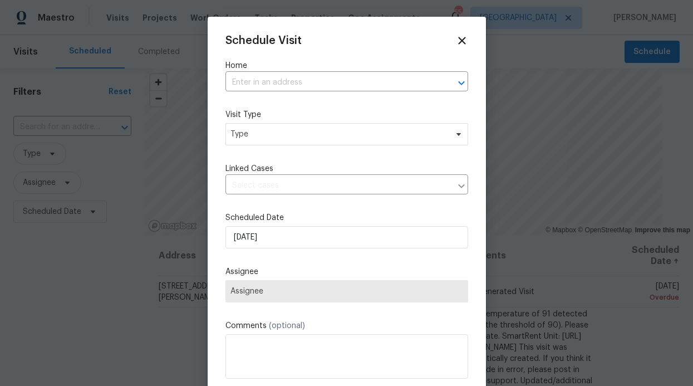
click at [299, 102] on div "Schedule Visit Home ​ Visit Type Type Linked Cases ​ Scheduled Date [DATE] Assi…" at bounding box center [346, 221] width 243 height 373
click at [296, 87] on input "text" at bounding box center [330, 82] width 211 height 17
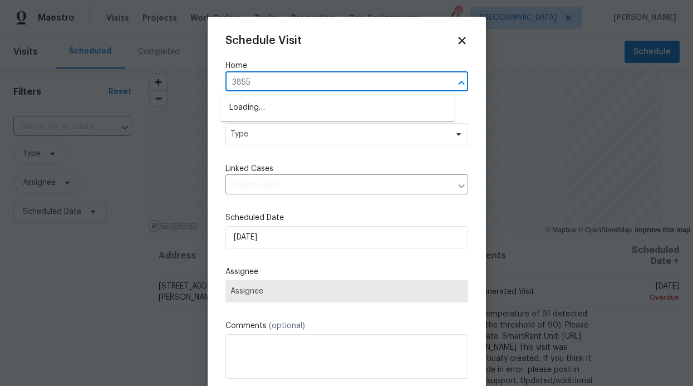
type input "3855"
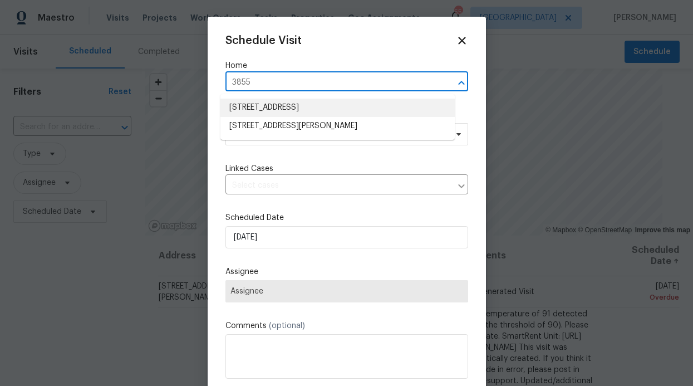
click at [293, 105] on li "[STREET_ADDRESS]" at bounding box center [337, 108] width 234 height 18
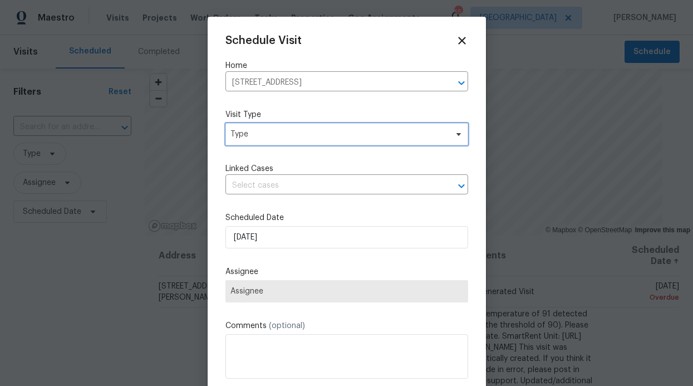
click at [297, 136] on span "Type" at bounding box center [338, 134] width 216 height 11
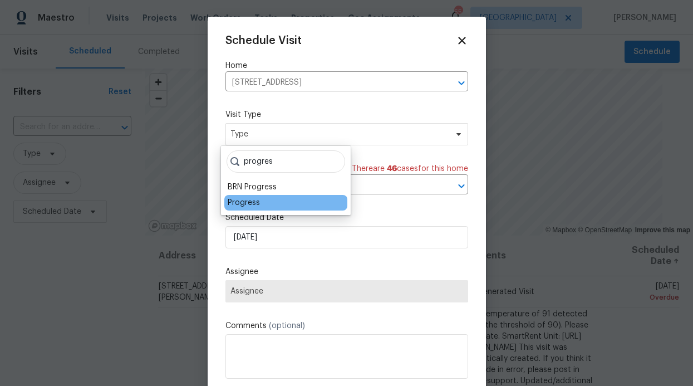
type input "progres"
click at [296, 199] on div "Progress" at bounding box center [285, 203] width 123 height 16
click at [285, 204] on div "Progress" at bounding box center [285, 203] width 123 height 16
click at [254, 202] on div "Progress" at bounding box center [244, 202] width 32 height 11
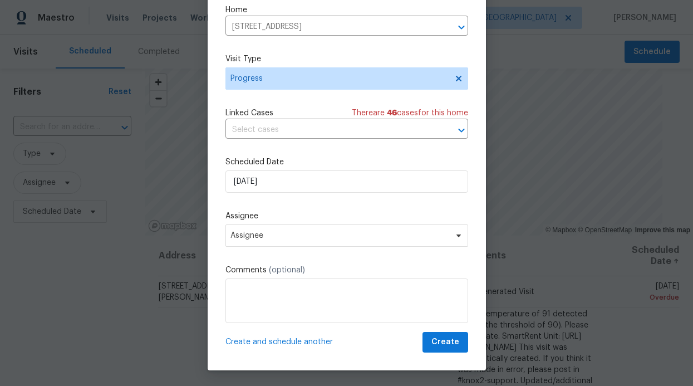
scroll to position [37, 0]
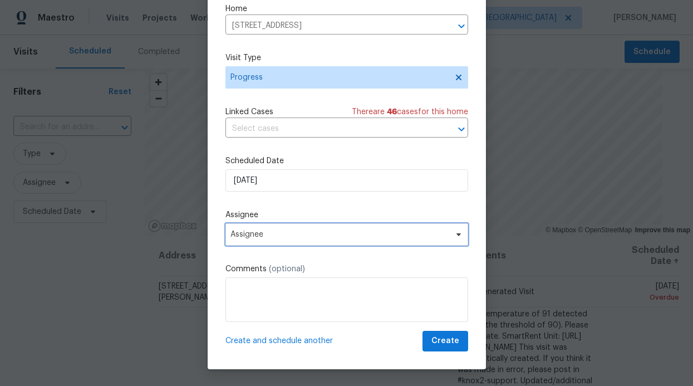
click at [341, 230] on span "Assignee" at bounding box center [339, 234] width 218 height 9
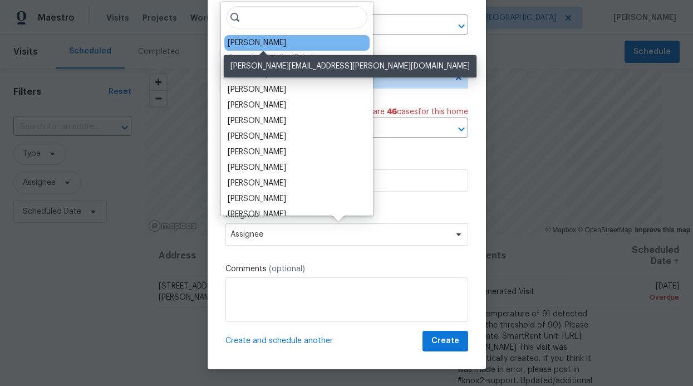
click at [286, 39] on div "[PERSON_NAME]" at bounding box center [257, 42] width 58 height 11
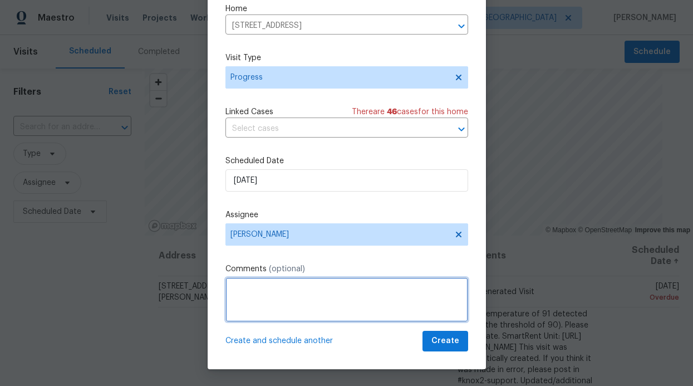
click at [420, 299] on textarea at bounding box center [346, 299] width 243 height 45
type textarea "Make sure signage was removed"
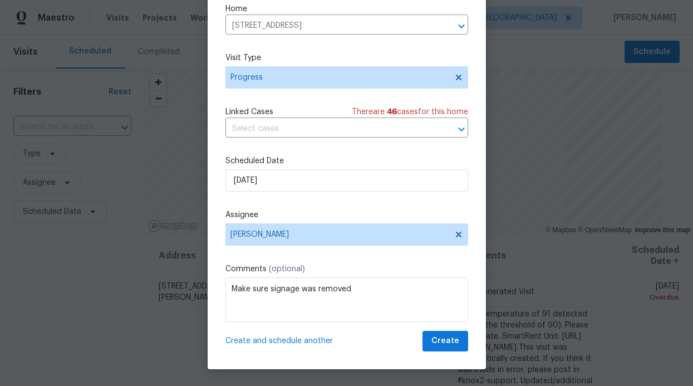
click at [455, 330] on div "Schedule Visit Home [STREET_ADDRESS] ​ Visit Type Progress Linked Cases There a…" at bounding box center [347, 174] width 278 height 390
click at [448, 333] on button "Create" at bounding box center [445, 341] width 46 height 21
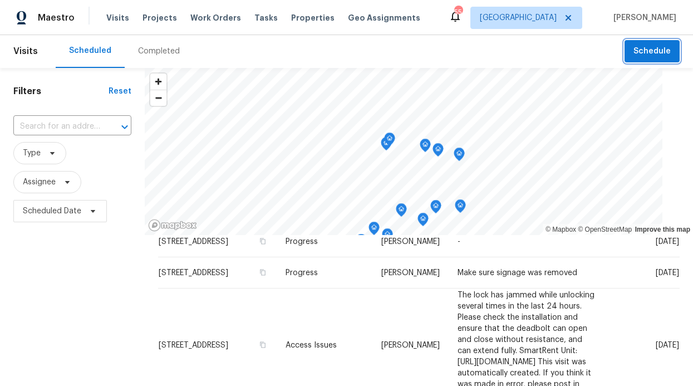
scroll to position [0, 0]
click at [190, 22] on span "Work Orders" at bounding box center [215, 17] width 51 height 11
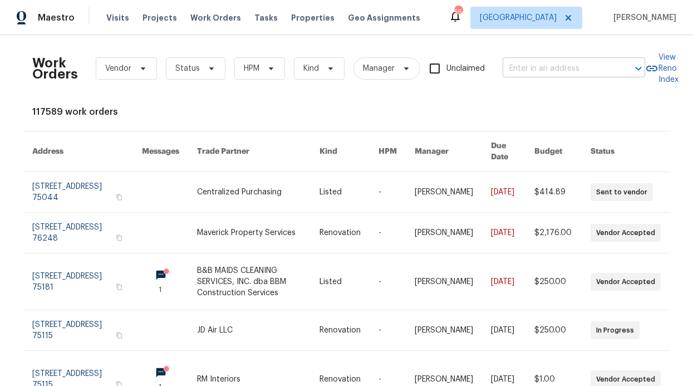
click at [556, 73] on input "text" at bounding box center [558, 68] width 111 height 17
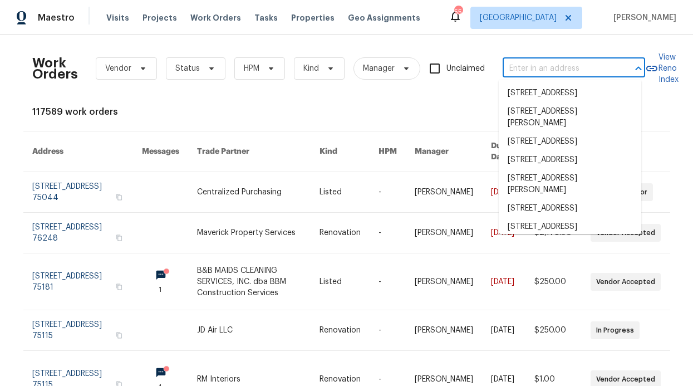
drag, startPoint x: 252, startPoint y: 86, endPoint x: 259, endPoint y: 73, distance: 14.7
click at [253, 86] on div "Work Orders Vendor Status HPM Kind Manager Unclaimed ​" at bounding box center [338, 68] width 613 height 49
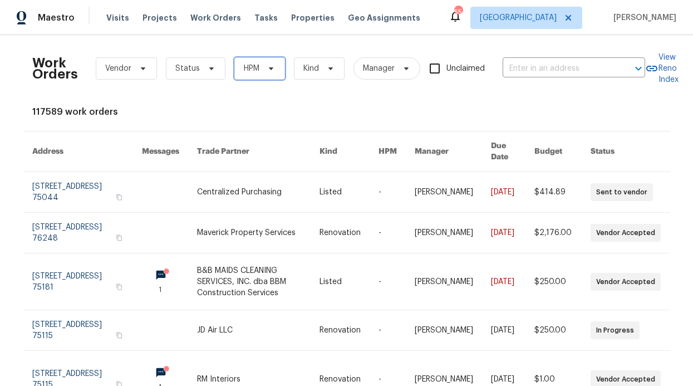
click at [259, 73] on span "HPM" at bounding box center [259, 68] width 51 height 22
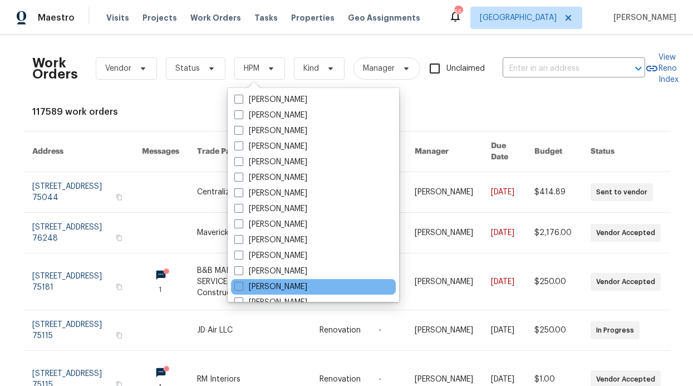
scroll to position [621, 0]
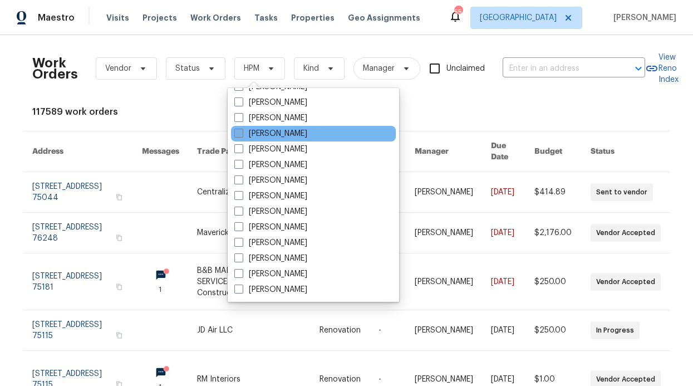
click at [280, 135] on label "[PERSON_NAME]" at bounding box center [270, 133] width 73 height 11
click at [242, 135] on input "[PERSON_NAME]" at bounding box center [237, 131] width 7 height 7
checkbox input "true"
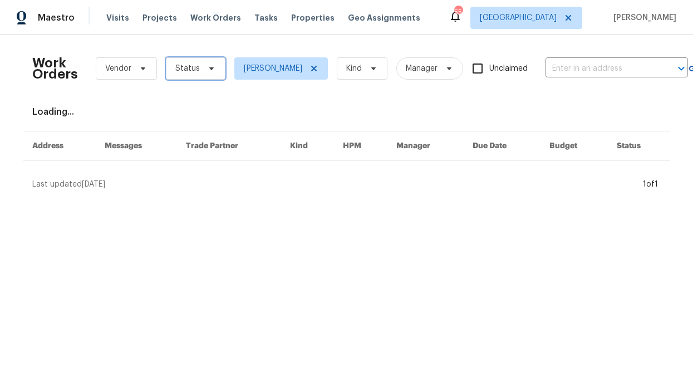
click at [184, 62] on span "Status" at bounding box center [196, 68] width 60 height 22
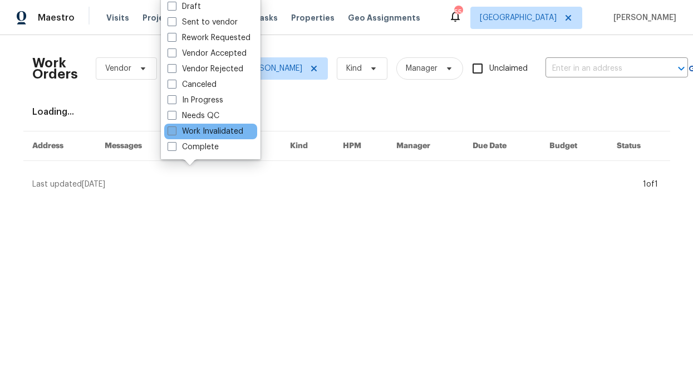
click at [185, 130] on label "Work Invalidated" at bounding box center [206, 131] width 76 height 11
click at [175, 130] on input "Work Invalidated" at bounding box center [171, 129] width 7 height 7
checkbox input "true"
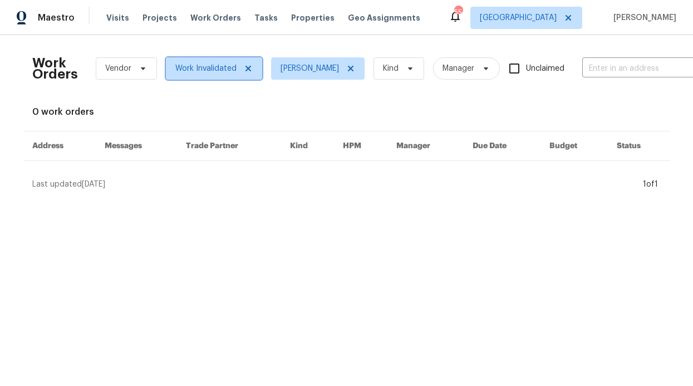
click at [194, 68] on span "Work Invalidated" at bounding box center [205, 68] width 61 height 11
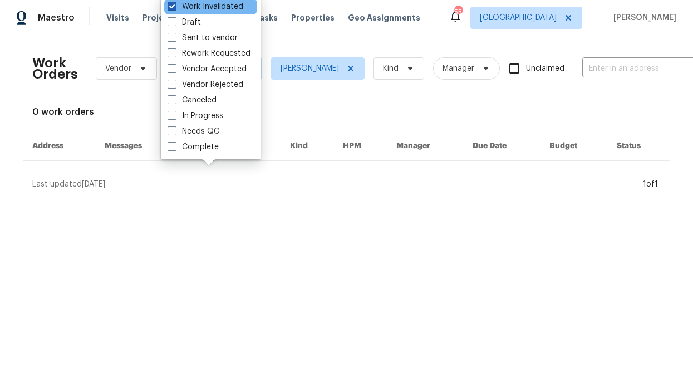
click at [174, 9] on span at bounding box center [172, 6] width 9 height 9
click at [174, 8] on input "Work Invalidated" at bounding box center [171, 4] width 7 height 7
checkbox input "false"
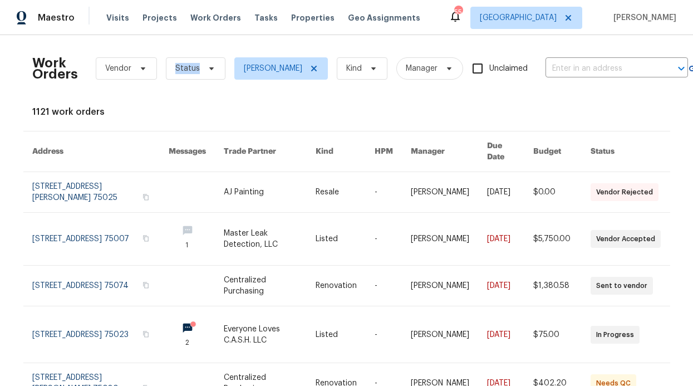
drag, startPoint x: 205, startPoint y: 55, endPoint x: 206, endPoint y: 62, distance: 7.4
click at [205, 58] on div "Work Orders Vendor Status RonDerrick Jackson Kind Manager Unclaimed ​" at bounding box center [360, 68] width 656 height 49
click at [208, 64] on icon at bounding box center [211, 68] width 9 height 9
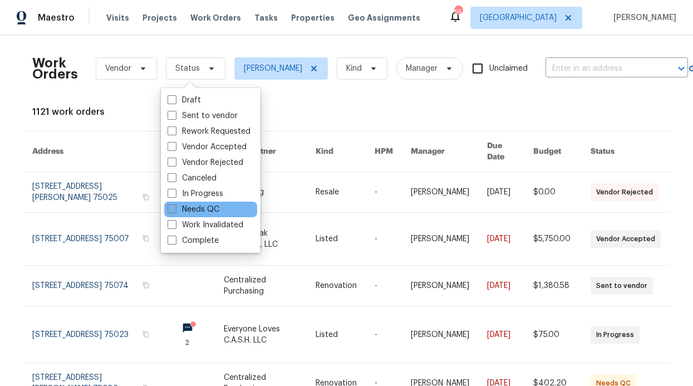
click at [196, 213] on label "Needs QC" at bounding box center [194, 209] width 52 height 11
click at [175, 211] on input "Needs QC" at bounding box center [171, 207] width 7 height 7
checkbox input "true"
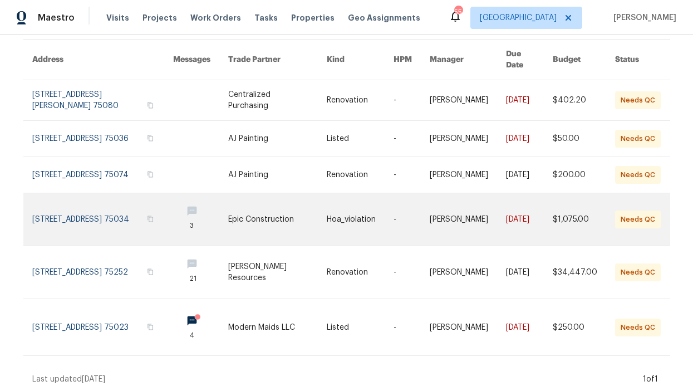
scroll to position [105, 0]
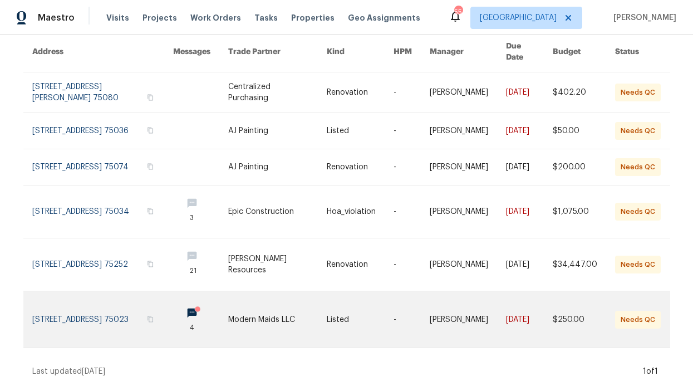
click at [180, 298] on link at bounding box center [200, 319] width 55 height 56
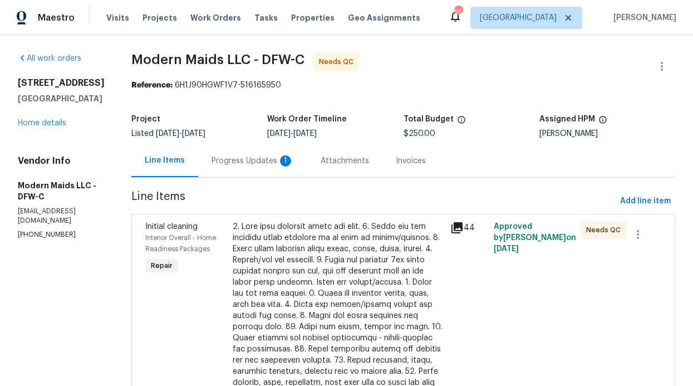
click at [284, 156] on div "Progress Updates 1" at bounding box center [252, 160] width 82 height 11
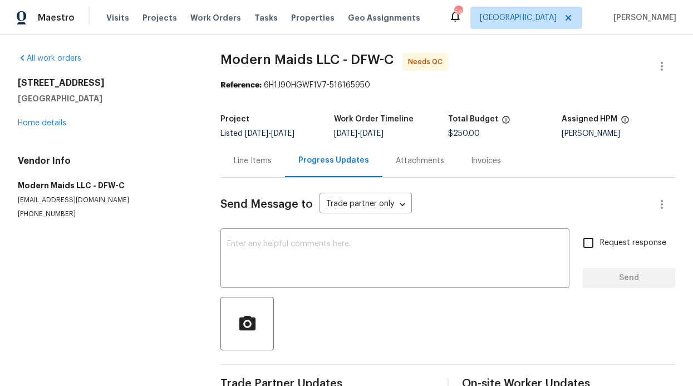
click at [254, 159] on div "Line Items" at bounding box center [253, 160] width 38 height 11
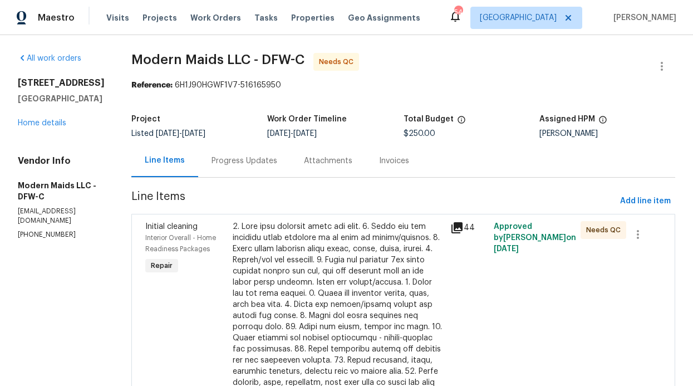
click at [435, 247] on div at bounding box center [338, 360] width 211 height 278
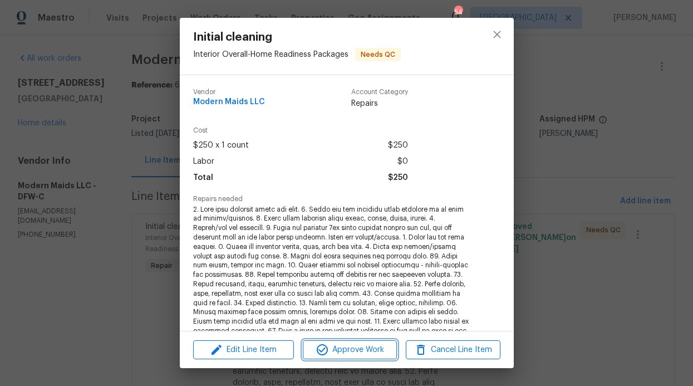
click at [367, 340] on button "Approve Work" at bounding box center [350, 349] width 94 height 19
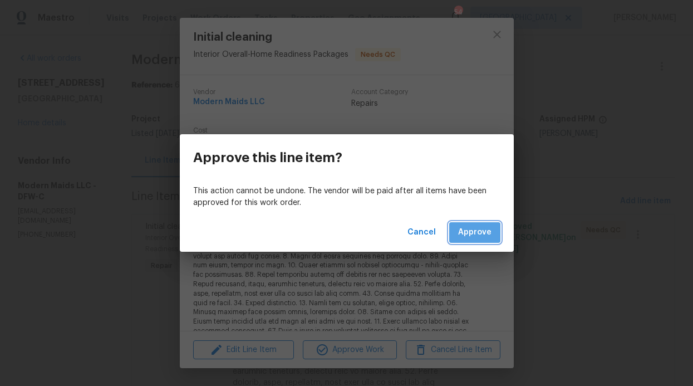
click at [481, 237] on span "Approve" at bounding box center [474, 232] width 33 height 14
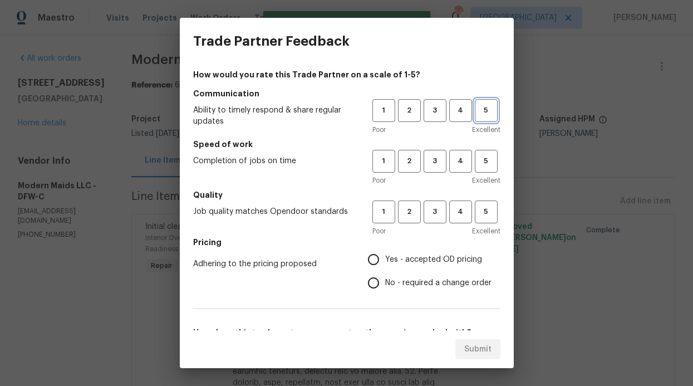
click at [477, 114] on span "5" at bounding box center [486, 110] width 21 height 13
click at [474, 147] on h5 "Speed of work" at bounding box center [346, 144] width 307 height 11
click at [476, 157] on span "5" at bounding box center [486, 161] width 21 height 13
click at [477, 203] on button "5" at bounding box center [486, 211] width 23 height 23
click at [386, 256] on span "Yes - accepted OD pricing" at bounding box center [433, 260] width 97 height 12
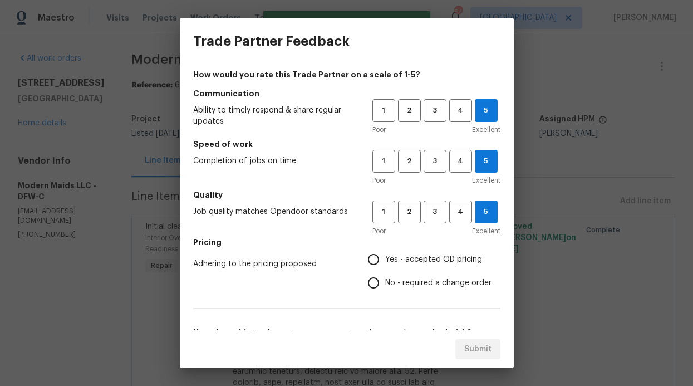
click at [385, 256] on input "Yes - accepted OD pricing" at bounding box center [373, 259] width 23 height 23
radio input "true"
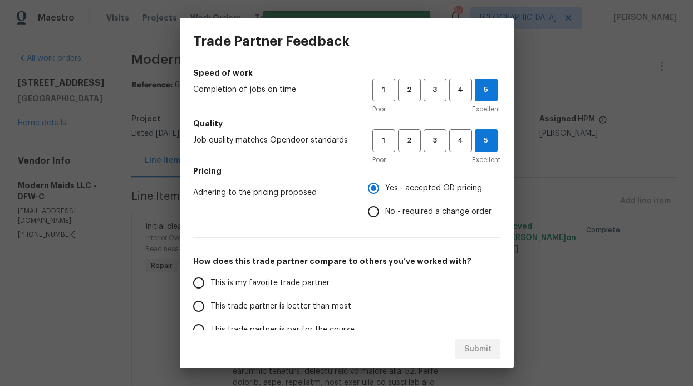
scroll to position [179, 0]
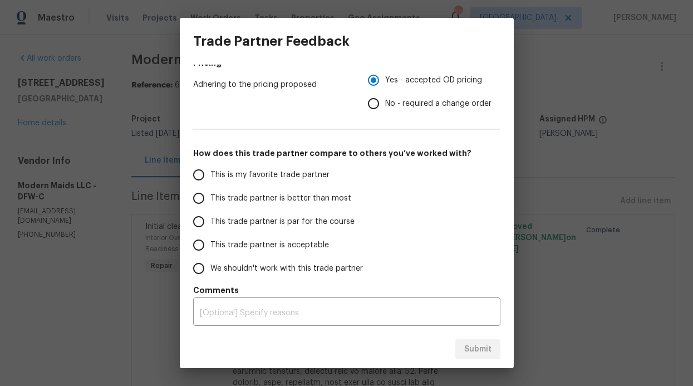
click at [333, 195] on span "This trade partner is better than most" at bounding box center [280, 199] width 141 height 12
click at [210, 195] on input "This trade partner is better than most" at bounding box center [198, 197] width 23 height 23
click at [461, 338] on div "Submit" at bounding box center [347, 349] width 334 height 38
click at [461, 343] on button "Submit" at bounding box center [477, 349] width 45 height 21
radio input "true"
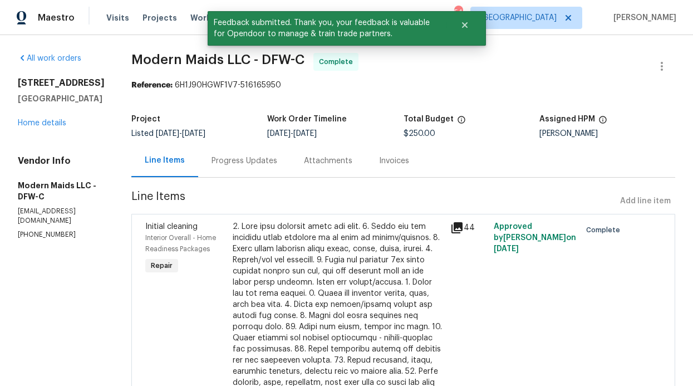
drag, startPoint x: 139, startPoint y: 46, endPoint x: 152, endPoint y: 38, distance: 16.2
click at [139, 46] on div "All work orders 3808 Suffolk Ln Plano, TX 75023 Home details Vendor Info Modern…" at bounding box center [346, 298] width 693 height 527
click at [463, 20] on button "Close" at bounding box center [464, 25] width 37 height 22
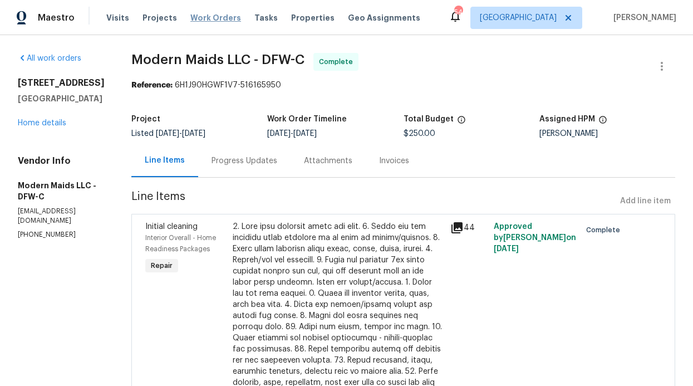
click at [207, 23] on div "Visits Projects Work Orders Tasks Properties Geo Assignments" at bounding box center [269, 18] width 327 height 22
click at [208, 21] on span "Work Orders" at bounding box center [215, 17] width 51 height 11
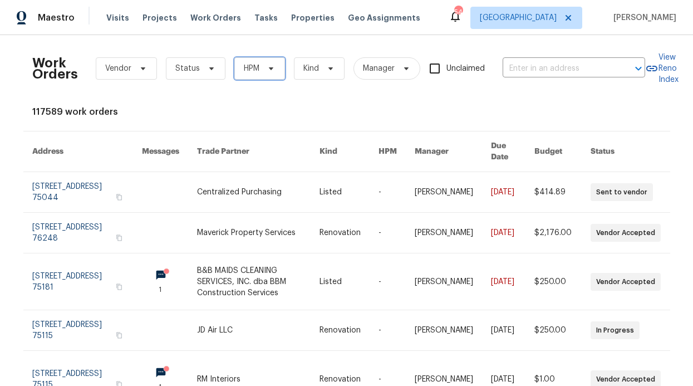
click at [269, 78] on span "HPM" at bounding box center [259, 68] width 51 height 22
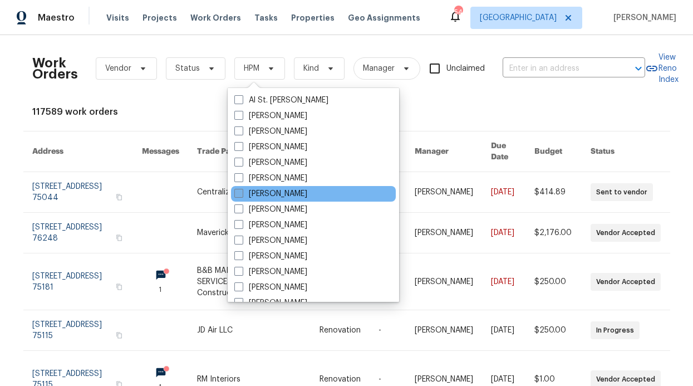
scroll to position [621, 0]
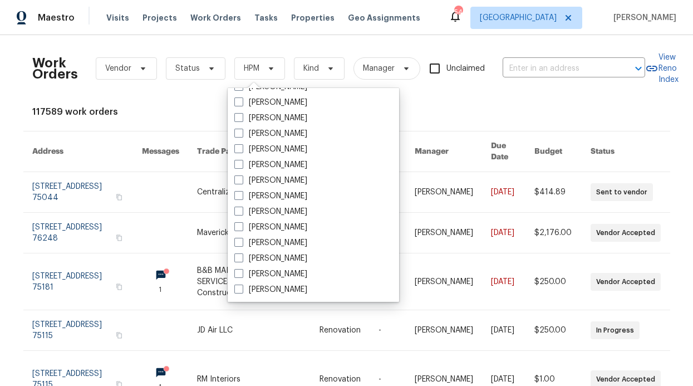
click at [280, 134] on label "[PERSON_NAME]" at bounding box center [270, 133] width 73 height 11
click at [242, 134] on input "[PERSON_NAME]" at bounding box center [237, 131] width 7 height 7
checkbox input "true"
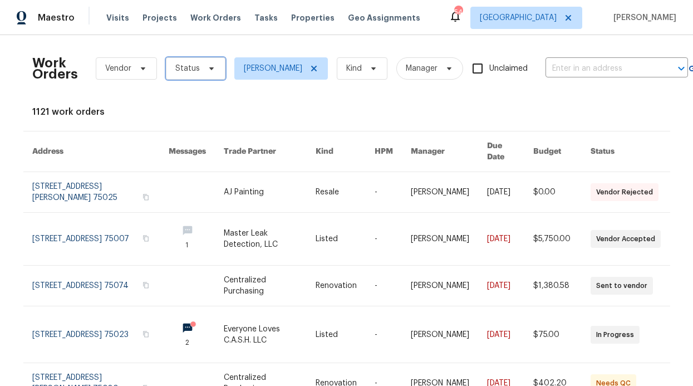
click at [207, 76] on span "Status" at bounding box center [196, 68] width 60 height 22
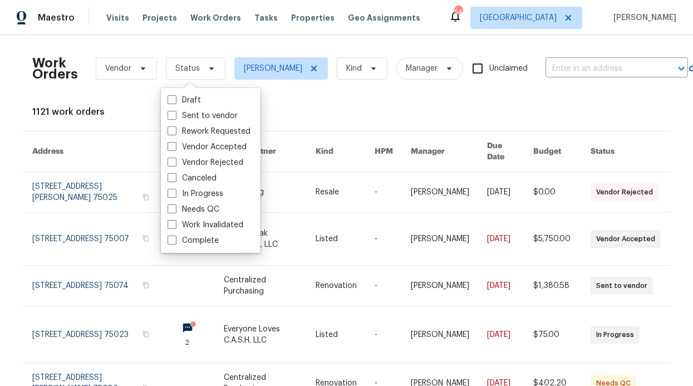
click at [208, 207] on label "Needs QC" at bounding box center [194, 209] width 52 height 11
click at [175, 207] on input "Needs QC" at bounding box center [171, 207] width 7 height 7
checkbox input "true"
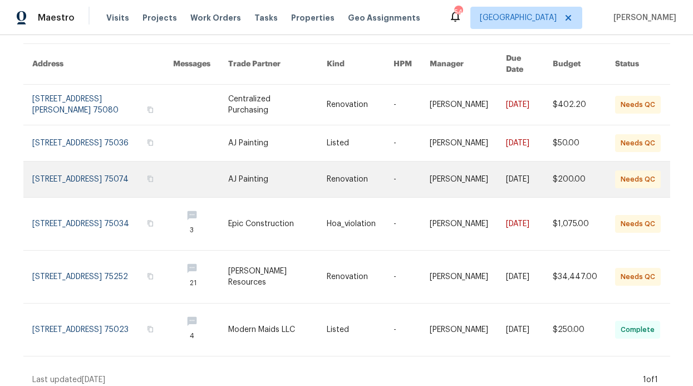
scroll to position [88, 0]
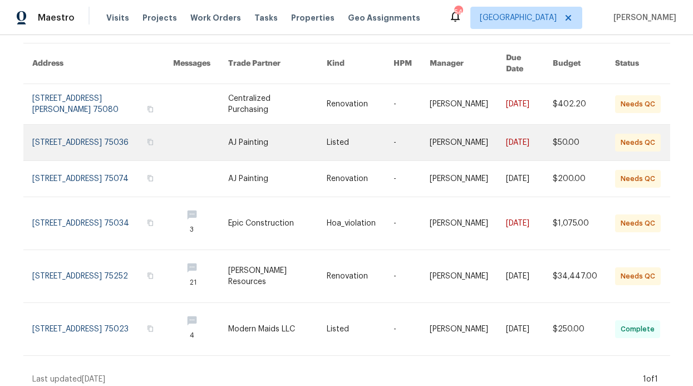
click at [198, 134] on link at bounding box center [200, 143] width 55 height 36
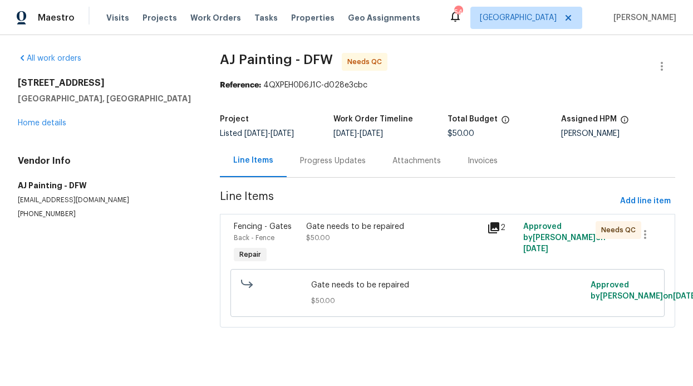
click at [328, 219] on div "Gate needs to be repaired $50.00" at bounding box center [393, 243] width 181 height 51
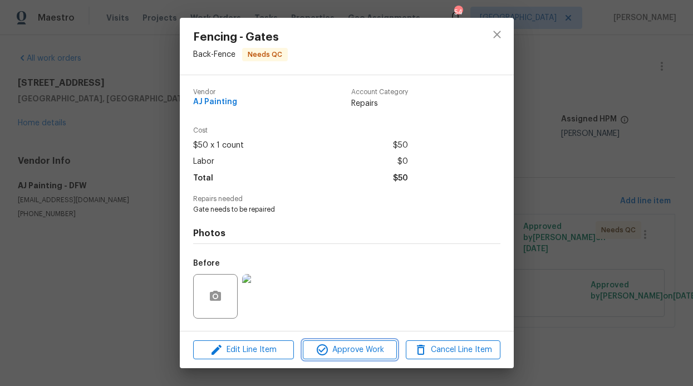
click at [359, 350] on span "Approve Work" at bounding box center [349, 350] width 87 height 14
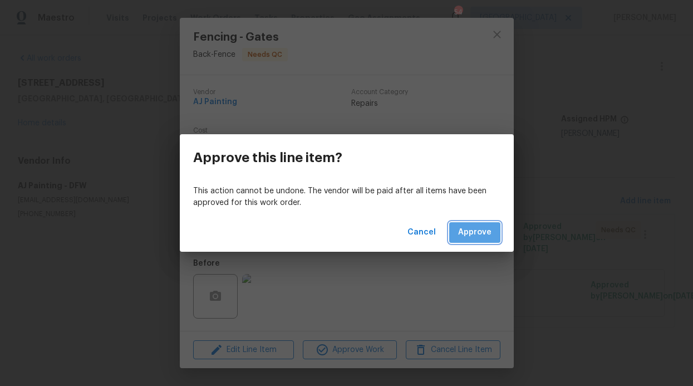
click at [490, 237] on button "Approve" at bounding box center [474, 232] width 51 height 21
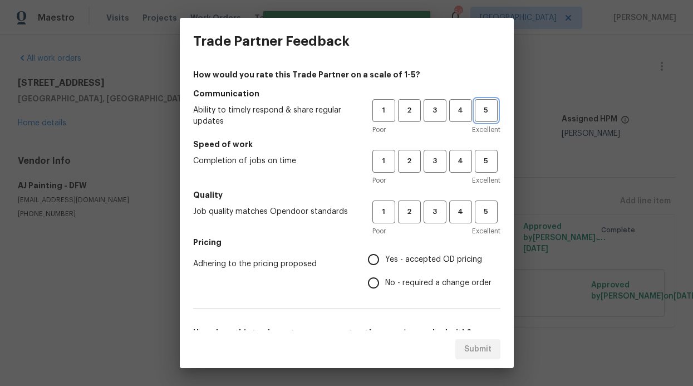
click at [476, 114] on span "5" at bounding box center [486, 110] width 21 height 13
click at [476, 152] on button "5" at bounding box center [486, 161] width 23 height 23
click at [476, 207] on span "5" at bounding box center [486, 211] width 21 height 13
click at [410, 261] on span "Yes - accepted OD pricing" at bounding box center [433, 260] width 97 height 12
click at [385, 261] on input "Yes - accepted OD pricing" at bounding box center [373, 259] width 23 height 23
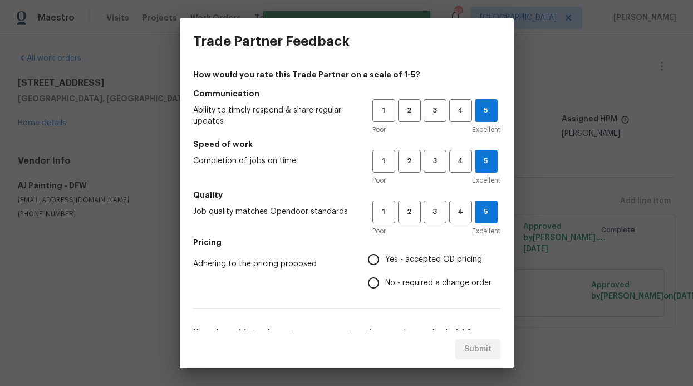
radio input "true"
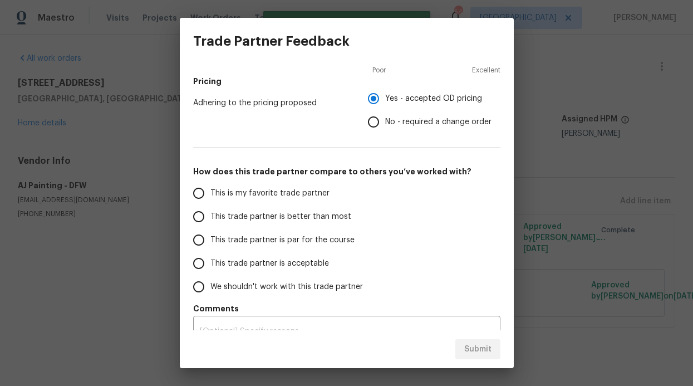
scroll to position [161, 0]
click at [314, 220] on span "This trade partner is better than most" at bounding box center [280, 217] width 141 height 12
click at [210, 220] on input "This trade partner is better than most" at bounding box center [198, 216] width 23 height 23
click at [478, 348] on span "Submit" at bounding box center [477, 349] width 27 height 14
radio input "true"
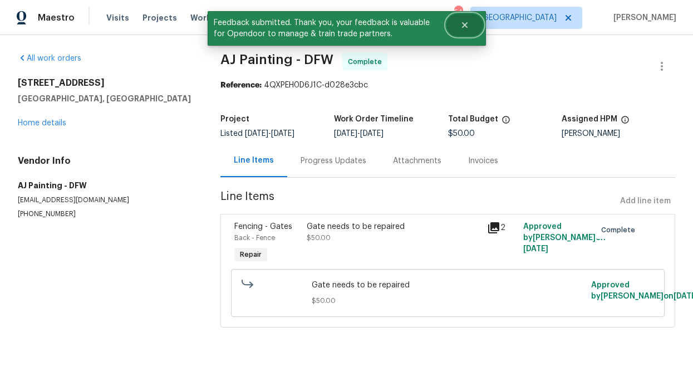
click at [464, 30] on button "Close" at bounding box center [464, 25] width 37 height 22
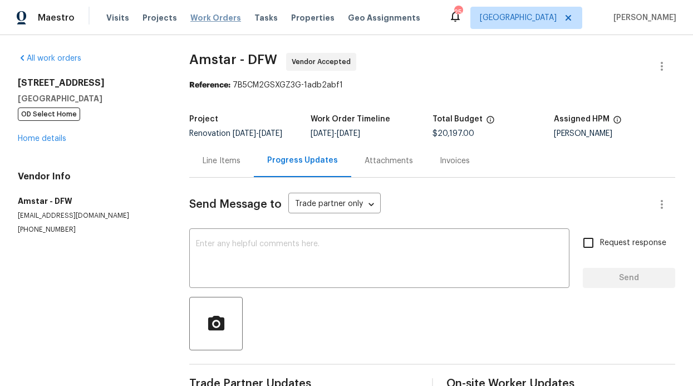
click at [216, 21] on span "Work Orders" at bounding box center [215, 17] width 51 height 11
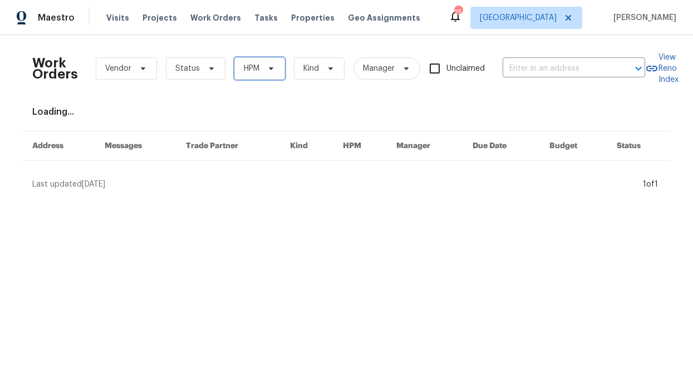
click at [254, 67] on span "HPM" at bounding box center [259, 68] width 51 height 22
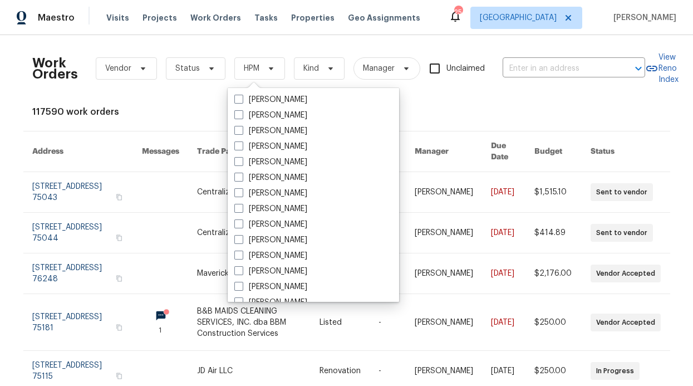
scroll to position [621, 0]
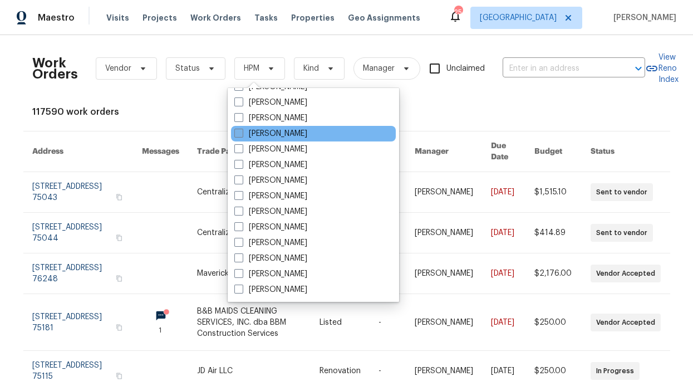
click at [277, 134] on label "[PERSON_NAME]" at bounding box center [270, 133] width 73 height 11
click at [242, 134] on input "[PERSON_NAME]" at bounding box center [237, 131] width 7 height 7
checkbox input "true"
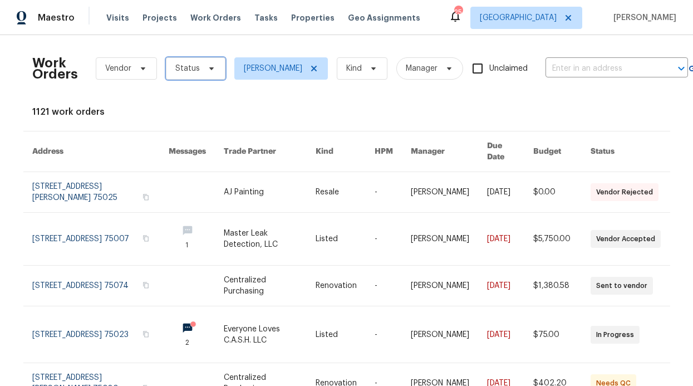
click at [207, 70] on icon at bounding box center [211, 68] width 9 height 9
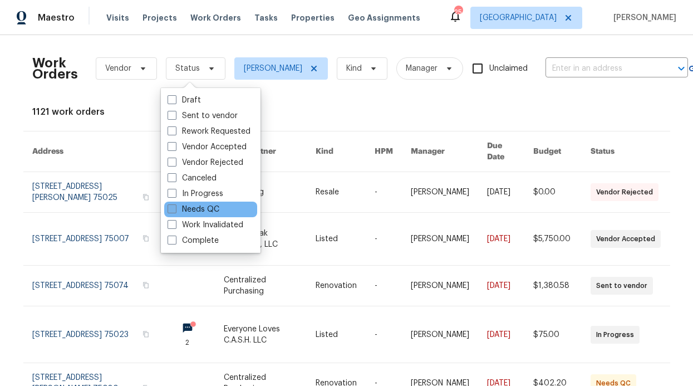
click at [195, 205] on label "Needs QC" at bounding box center [194, 209] width 52 height 11
click at [175, 205] on input "Needs QC" at bounding box center [171, 207] width 7 height 7
checkbox input "true"
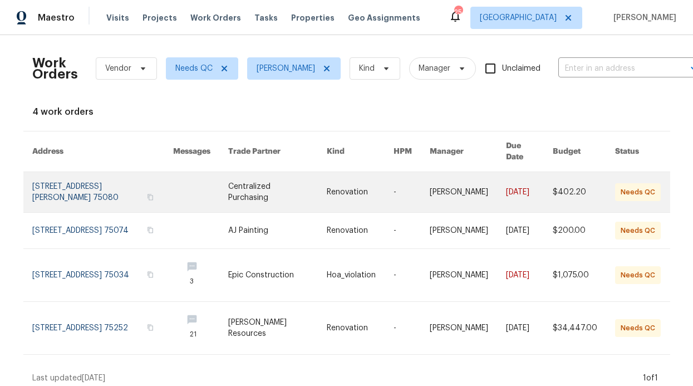
click at [179, 184] on link at bounding box center [200, 192] width 55 height 40
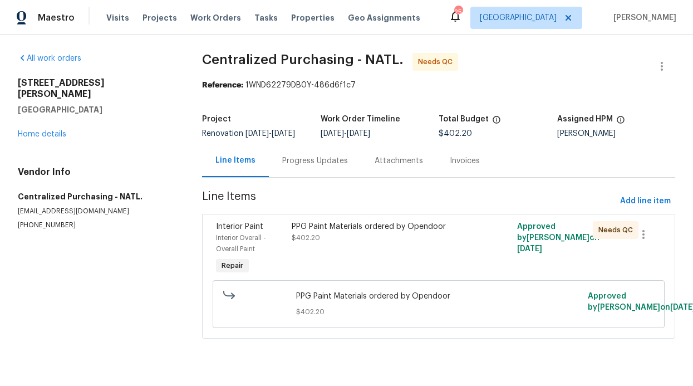
click at [329, 243] on div "PPG Paint Materials ordered by Opendoor $402.20" at bounding box center [382, 232] width 181 height 22
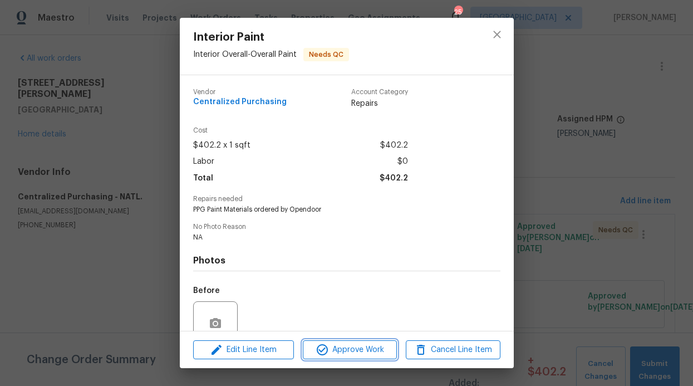
click at [346, 347] on span "Approve Work" at bounding box center [349, 350] width 87 height 14
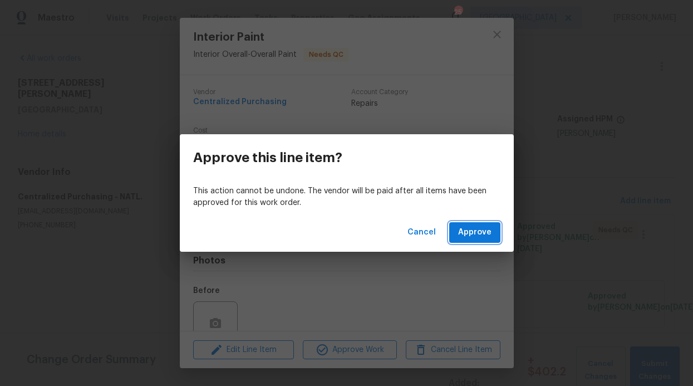
click at [477, 235] on span "Approve" at bounding box center [474, 232] width 33 height 14
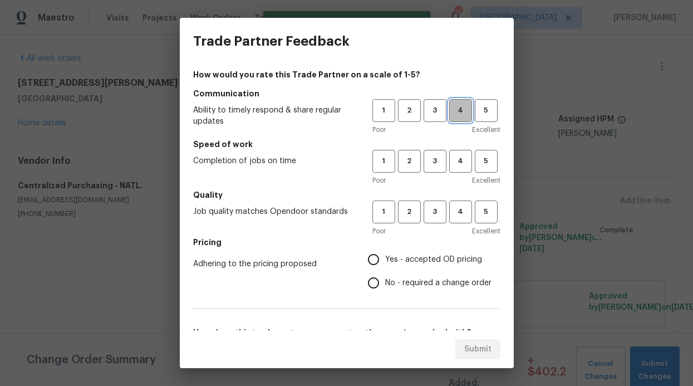
click at [459, 115] on span "4" at bounding box center [460, 110] width 21 height 13
click at [451, 162] on span "4" at bounding box center [460, 161] width 21 height 13
click at [449, 203] on button "4" at bounding box center [460, 211] width 23 height 23
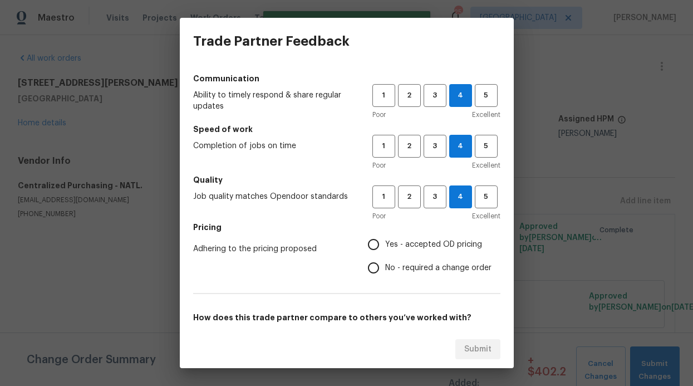
drag, startPoint x: 370, startPoint y: 250, endPoint x: 356, endPoint y: 255, distance: 15.3
click at [370, 250] on input "Yes - accepted OD pricing" at bounding box center [373, 244] width 23 height 23
radio input "true"
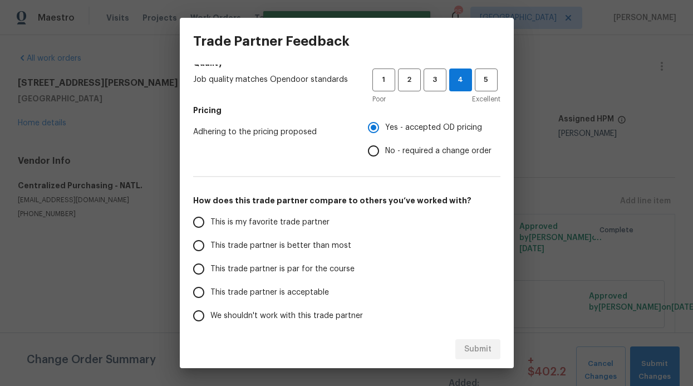
scroll to position [179, 0]
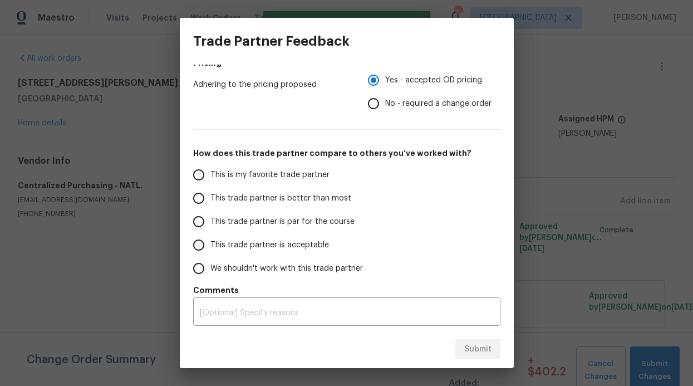
click at [298, 200] on span "This trade partner is better than most" at bounding box center [280, 199] width 141 height 12
click at [210, 200] on input "This trade partner is better than most" at bounding box center [198, 197] width 23 height 23
click at [456, 347] on button "Submit" at bounding box center [477, 349] width 45 height 21
radio input "true"
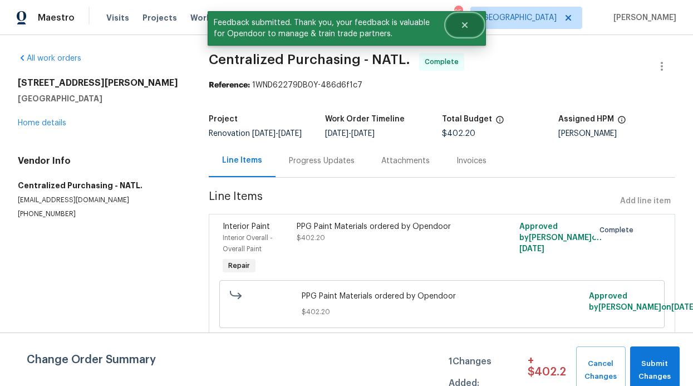
click at [468, 31] on button "Close" at bounding box center [464, 25] width 37 height 22
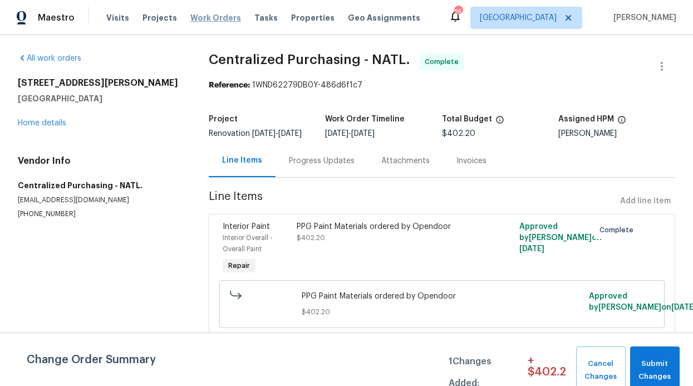
click at [213, 22] on span "Work Orders" at bounding box center [215, 17] width 51 height 11
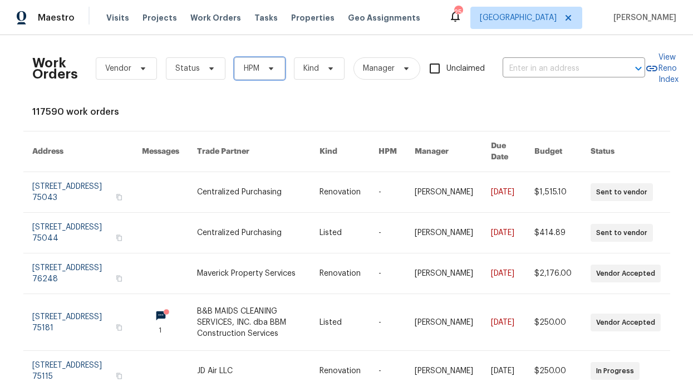
click at [251, 65] on span "HPM" at bounding box center [252, 68] width 16 height 11
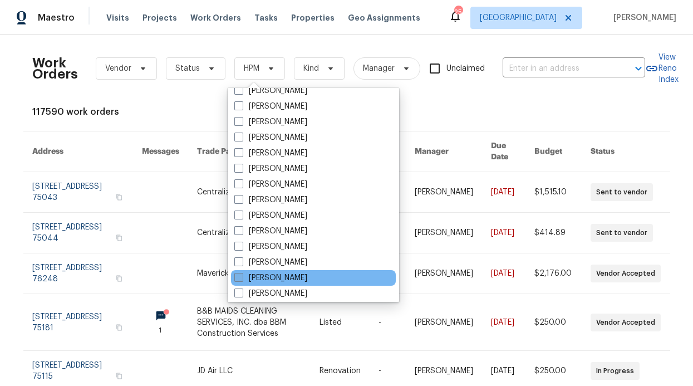
scroll to position [621, 0]
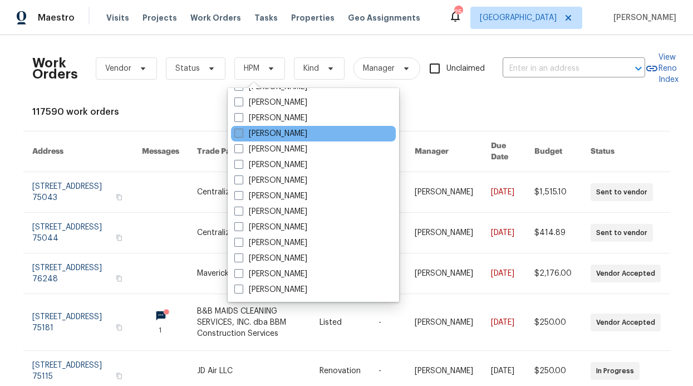
click at [276, 129] on label "[PERSON_NAME]" at bounding box center [270, 133] width 73 height 11
click at [242, 129] on input "[PERSON_NAME]" at bounding box center [237, 131] width 7 height 7
checkbox input "true"
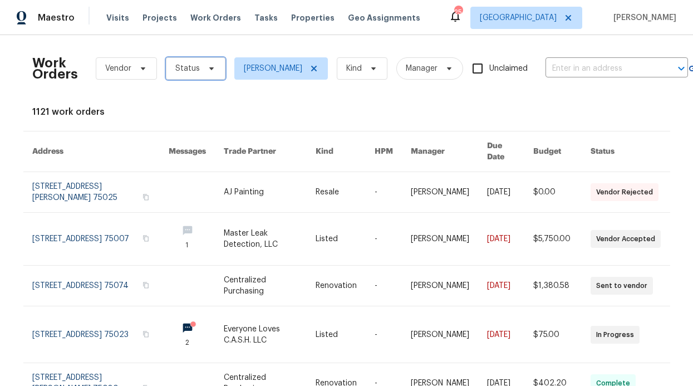
click at [208, 76] on span "Status" at bounding box center [196, 68] width 60 height 22
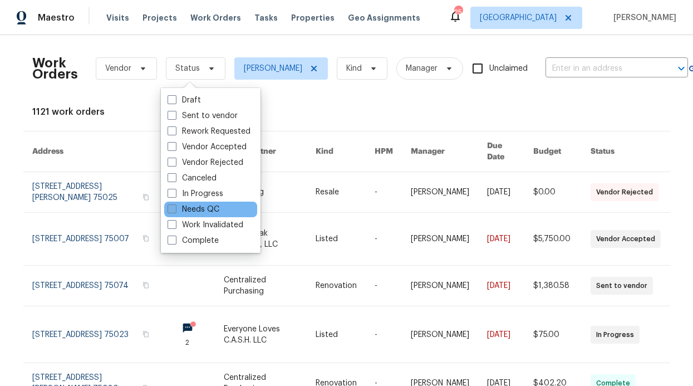
click at [209, 205] on label "Needs QC" at bounding box center [194, 209] width 52 height 11
click at [175, 205] on input "Needs QC" at bounding box center [171, 207] width 7 height 7
checkbox input "true"
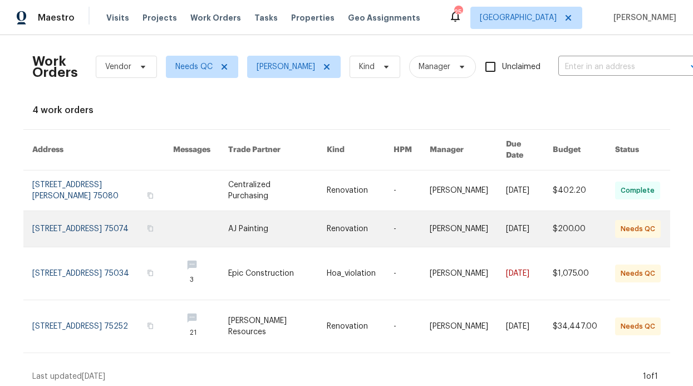
scroll to position [4, 0]
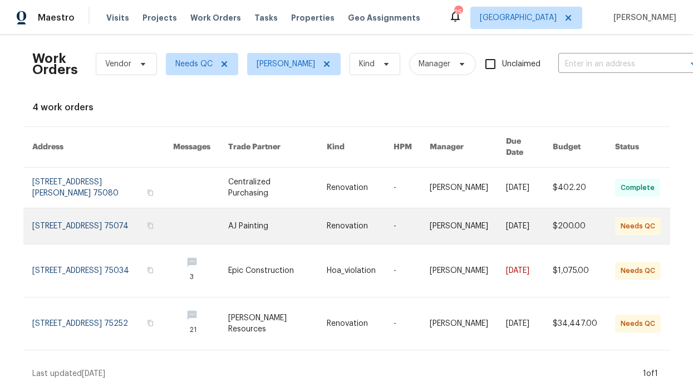
click at [184, 213] on link at bounding box center [200, 226] width 55 height 36
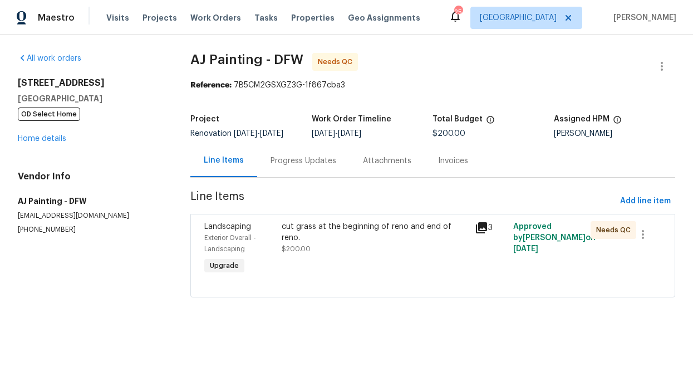
click at [299, 226] on div "cut grass at the beginning of reno and end of reno." at bounding box center [375, 232] width 186 height 22
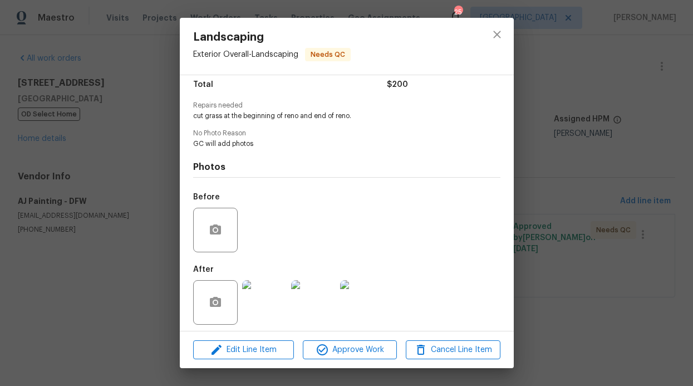
scroll to position [99, 0]
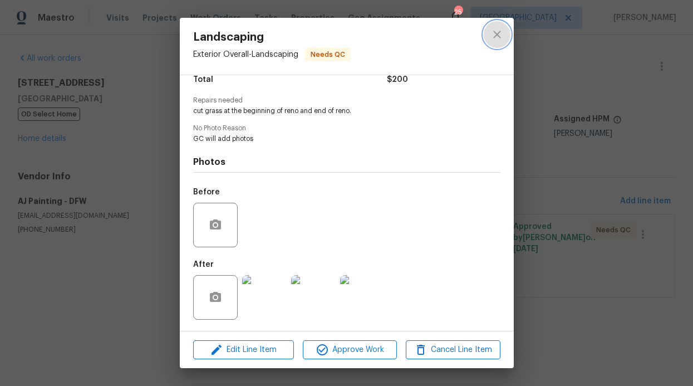
click at [493, 37] on icon "close" at bounding box center [496, 34] width 13 height 13
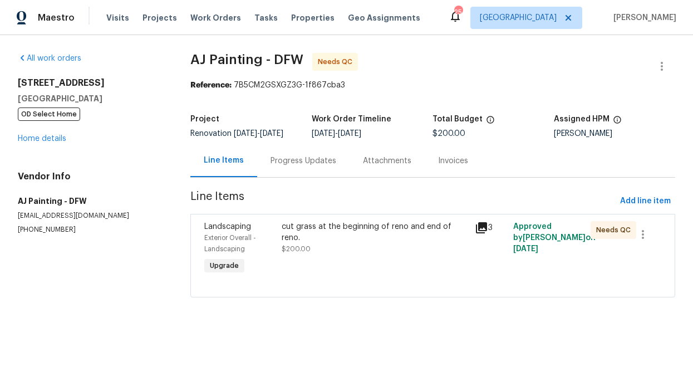
click at [319, 214] on div "Landscaping Exterior Overall - Landscaping Upgrade cut grass at the beginning o…" at bounding box center [432, 255] width 485 height 83
click at [317, 225] on div "cut grass at the beginning of reno and end of reno." at bounding box center [375, 232] width 186 height 22
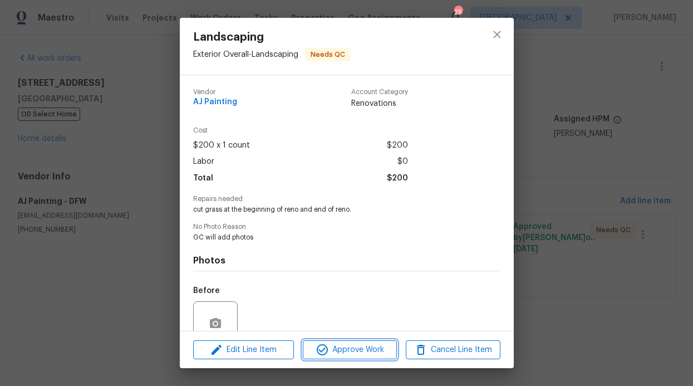
click at [348, 340] on button "Approve Work" at bounding box center [350, 349] width 94 height 19
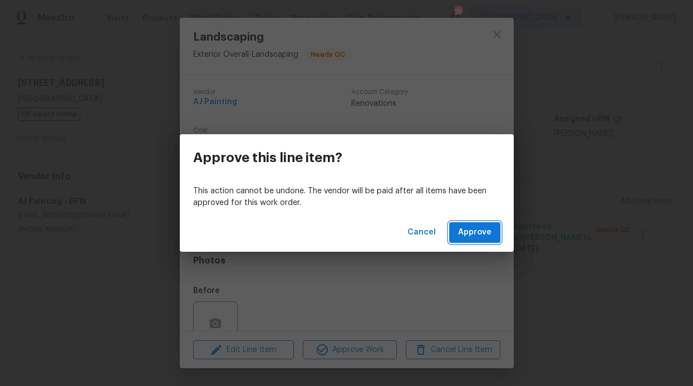
click at [496, 232] on button "Approve" at bounding box center [474, 232] width 51 height 21
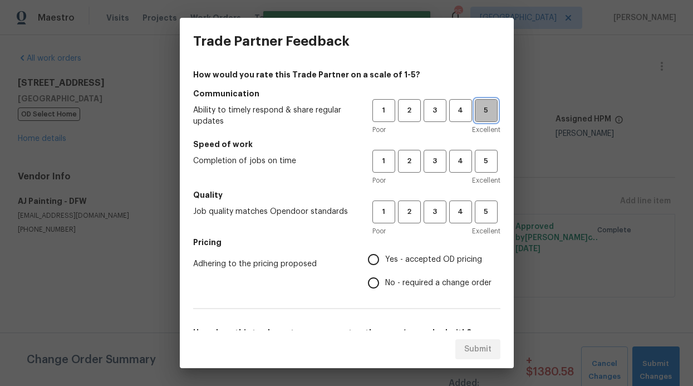
click at [476, 110] on span "5" at bounding box center [486, 110] width 21 height 13
click at [477, 139] on div "How would you rate this Trade Partner on a scale of 1-5? Communication Ability …" at bounding box center [346, 287] width 307 height 436
drag, startPoint x: 476, startPoint y: 157, endPoint x: 476, endPoint y: 164, distance: 6.1
click at [476, 158] on span "5" at bounding box center [486, 161] width 21 height 13
click at [475, 201] on button "5" at bounding box center [486, 211] width 23 height 23
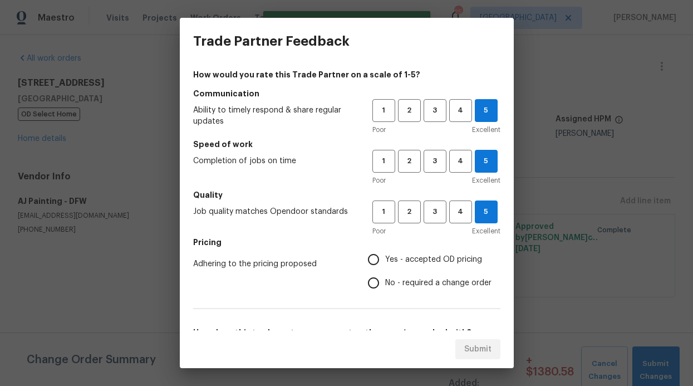
click at [439, 247] on h5 "Pricing" at bounding box center [346, 242] width 307 height 11
click at [430, 257] on span "Yes - accepted OD pricing" at bounding box center [433, 260] width 97 height 12
click at [385, 257] on input "Yes - accepted OD pricing" at bounding box center [373, 259] width 23 height 23
radio input "true"
click at [557, 281] on div "Trade Partner Feedback How would you rate this Trade Partner on a scale of 1-5?…" at bounding box center [346, 193] width 693 height 386
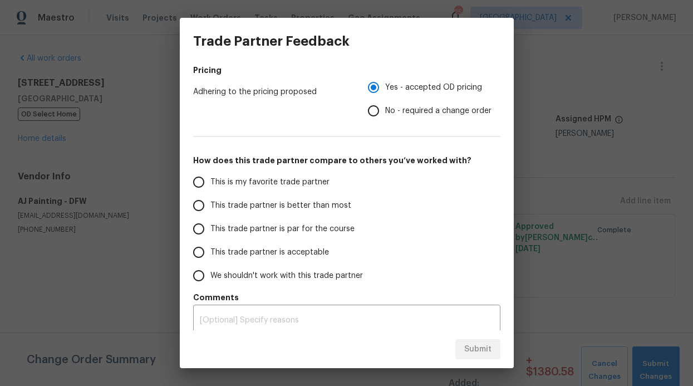
scroll to position [179, 0]
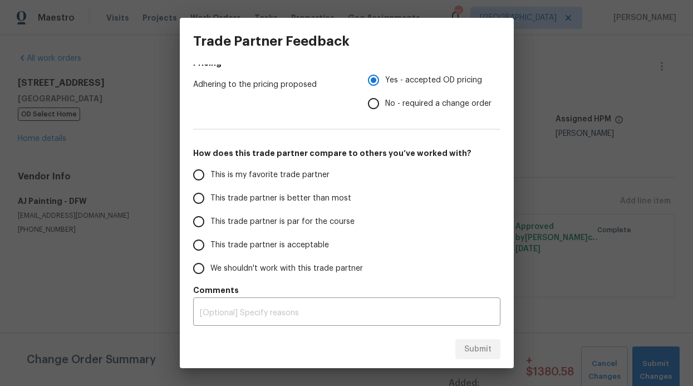
click at [326, 189] on label "This trade partner is better than most" at bounding box center [275, 197] width 176 height 23
click at [210, 189] on input "This trade partner is better than most" at bounding box center [198, 197] width 23 height 23
click at [477, 335] on div "Submit" at bounding box center [347, 349] width 334 height 38
click at [476, 339] on button "Submit" at bounding box center [477, 349] width 45 height 21
radio input "true"
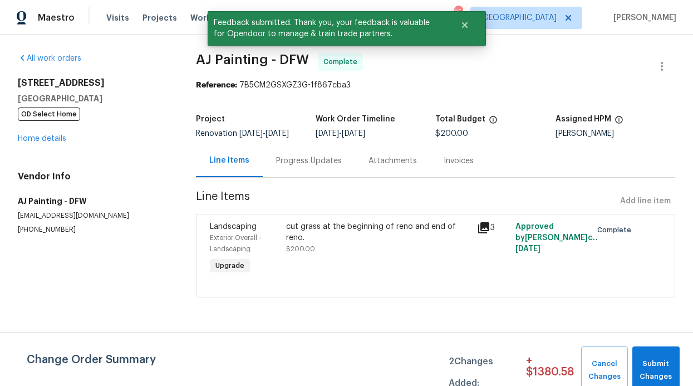
drag, startPoint x: 333, startPoint y: 162, endPoint x: 334, endPoint y: 170, distance: 7.9
click at [333, 162] on div "Progress Updates" at bounding box center [309, 160] width 92 height 33
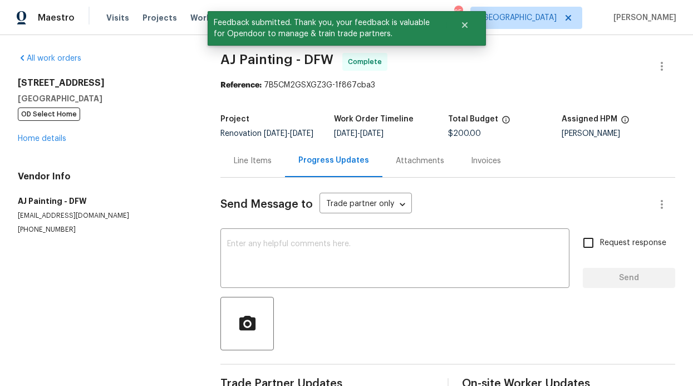
click at [584, 254] on input "Request response" at bounding box center [588, 242] width 23 height 23
checkbox input "true"
click at [437, 253] on textarea at bounding box center [395, 259] width 336 height 39
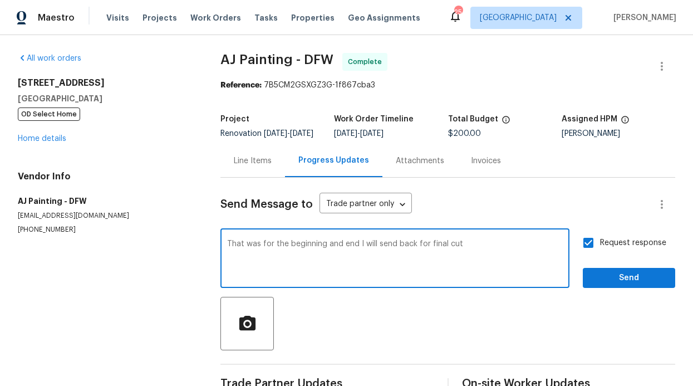
type textarea "That was for the beginning and end I will send back for final cut"
click at [592, 285] on span "Send" at bounding box center [629, 278] width 75 height 14
